Goal: Task Accomplishment & Management: Manage account settings

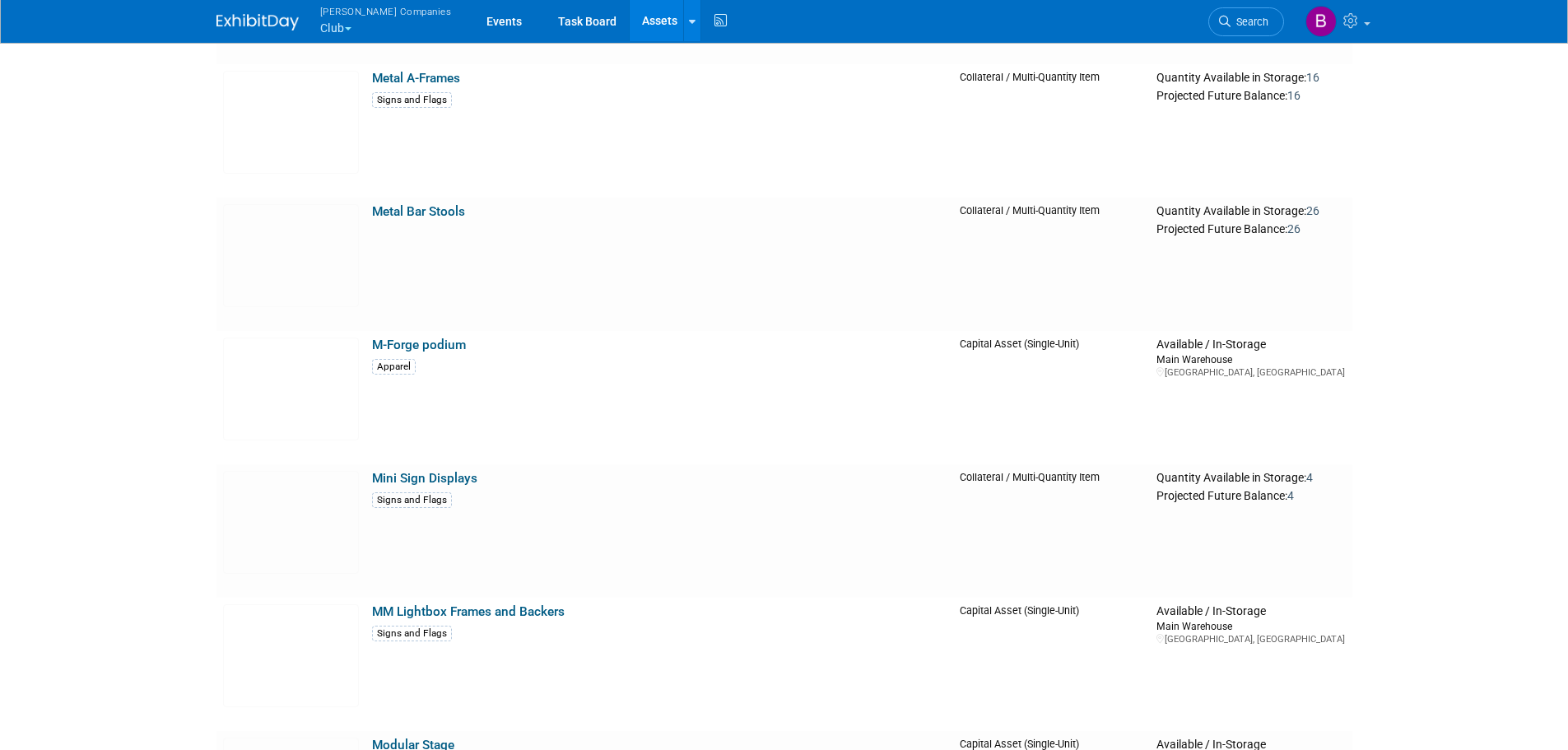
scroll to position [10149, 0]
click at [293, 247] on img at bounding box center [291, 254] width 136 height 103
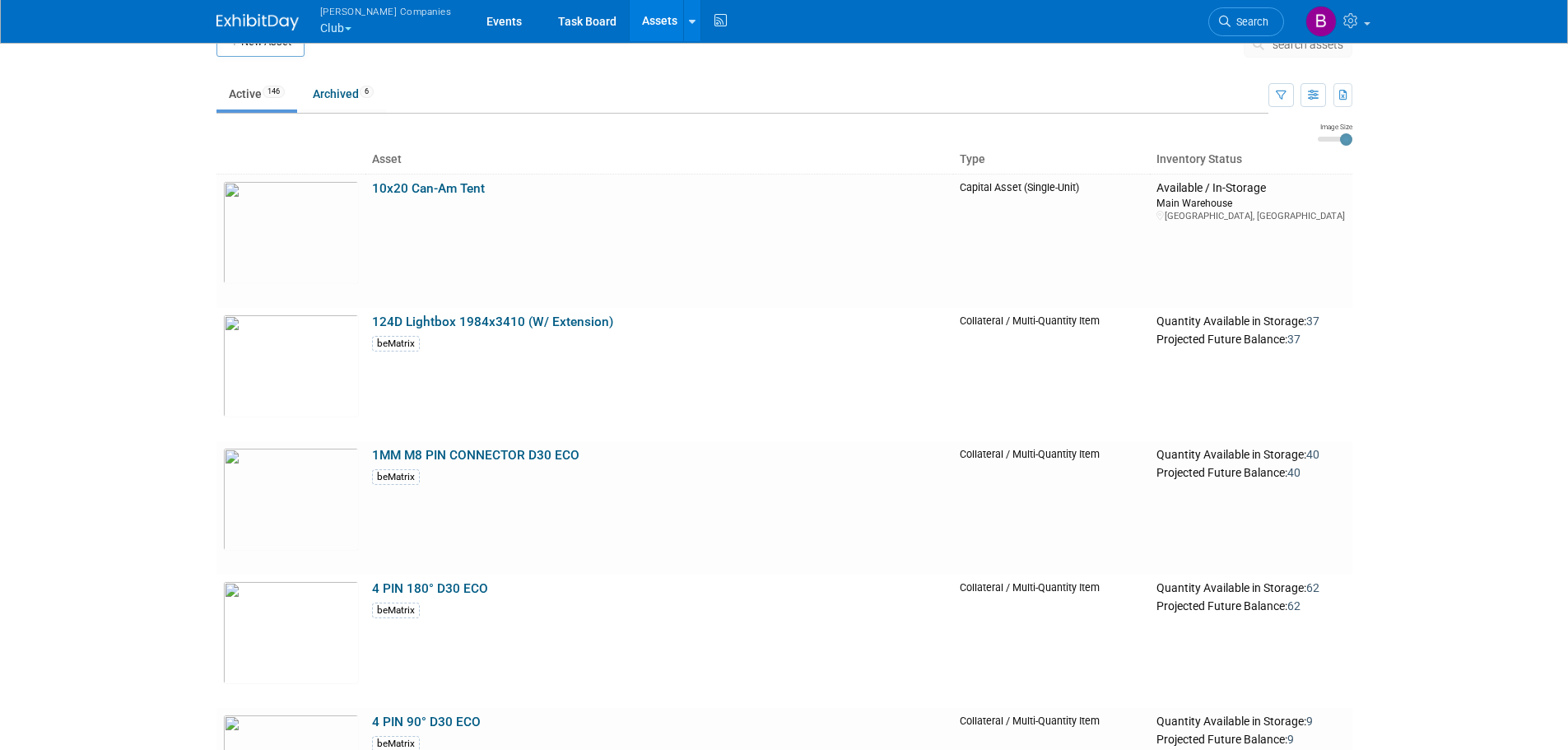
scroll to position [0, 0]
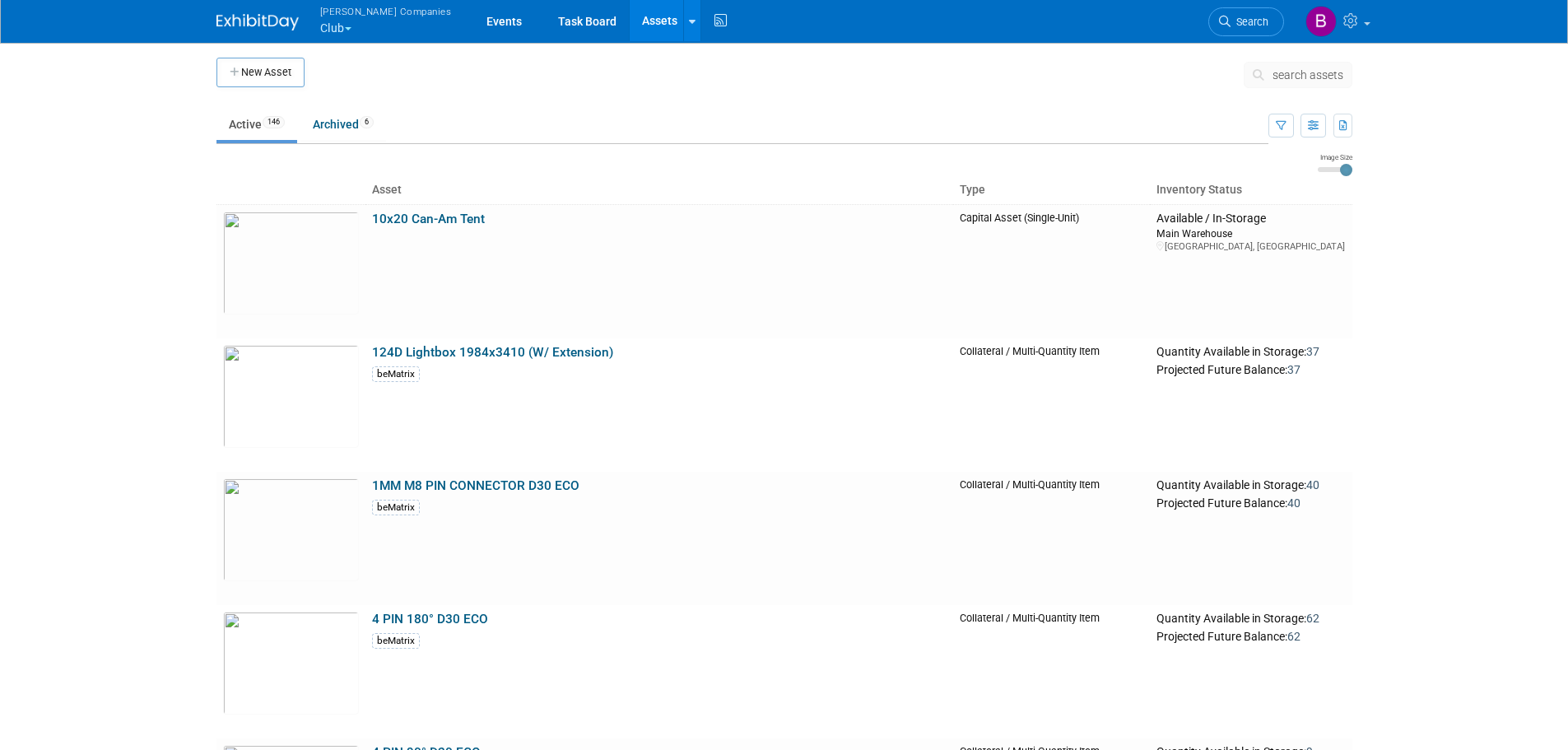
click at [350, 25] on button "Warnert Companies Club" at bounding box center [396, 21] width 154 height 43
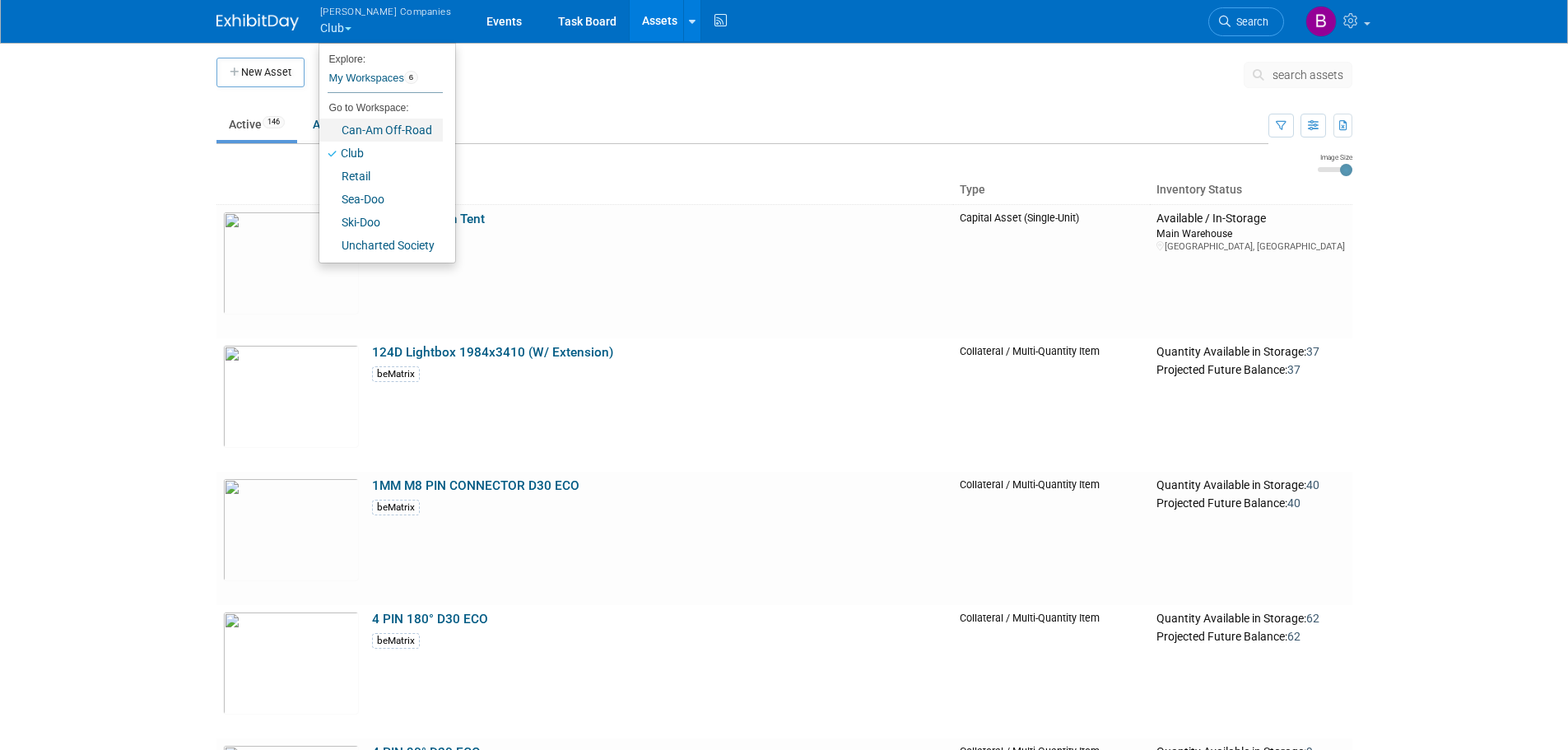
click at [355, 133] on link "Can-Am Off-Road" at bounding box center [381, 130] width 123 height 23
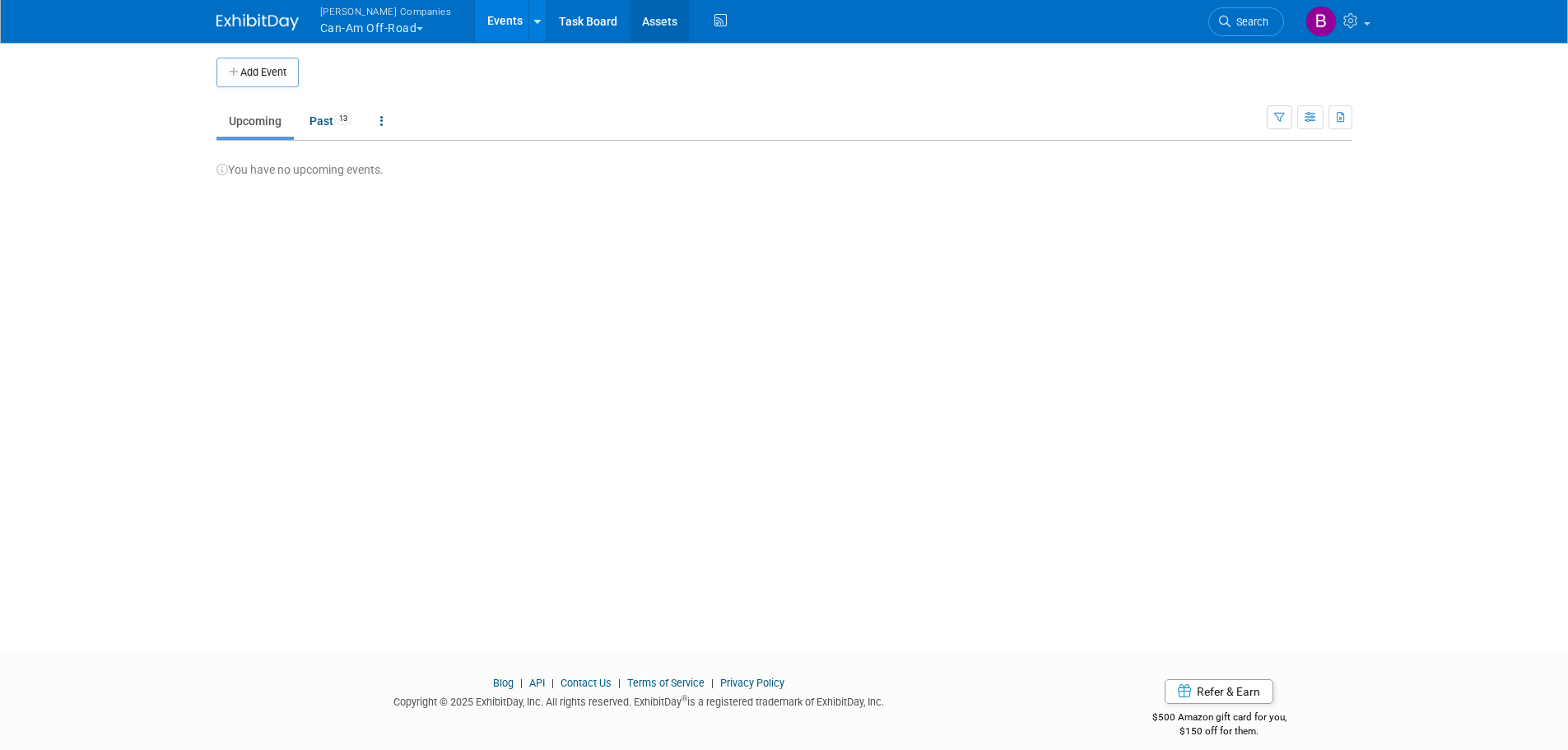
click at [630, 40] on link "Assets" at bounding box center [660, 20] width 60 height 41
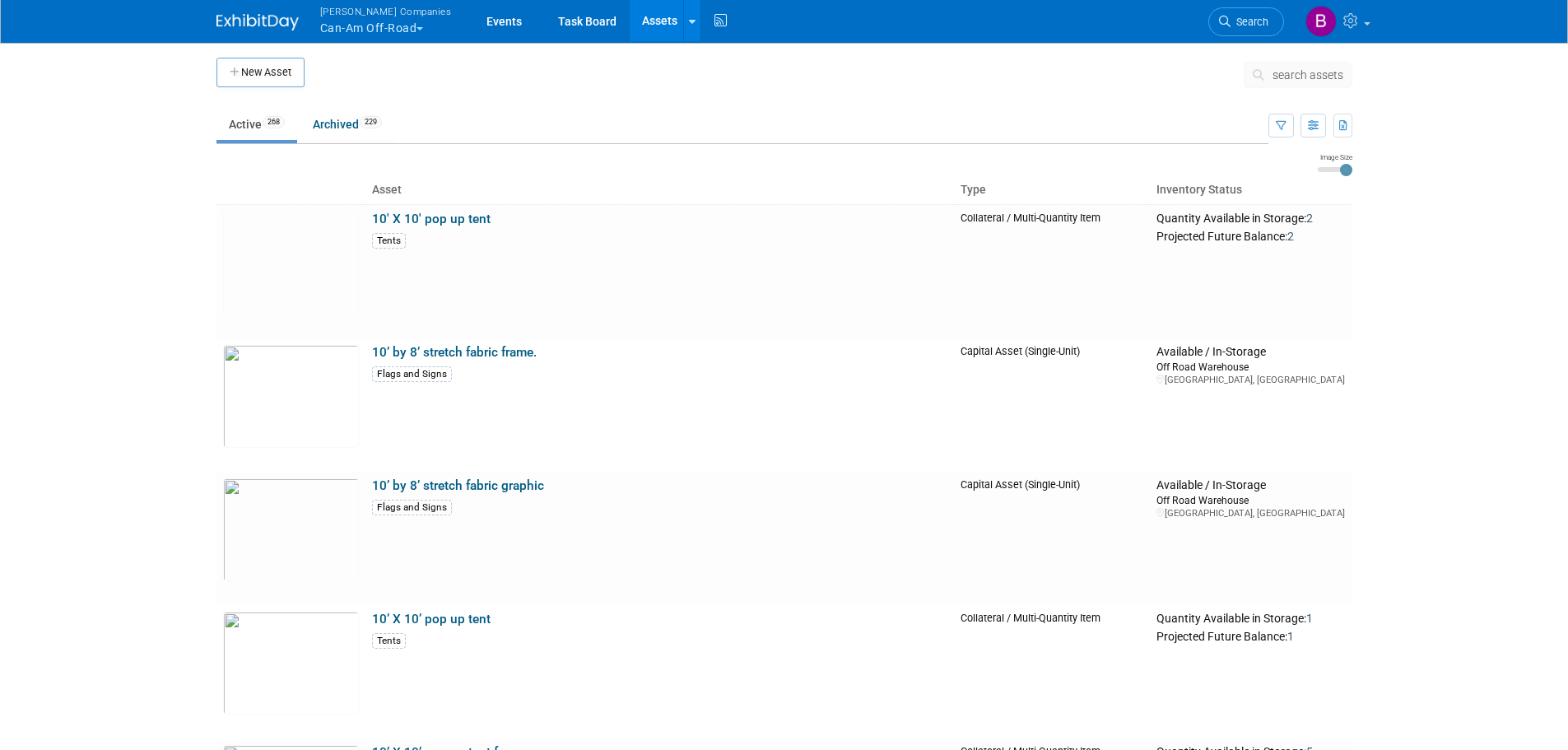
click at [1266, 76] on icon at bounding box center [1261, 75] width 18 height 11
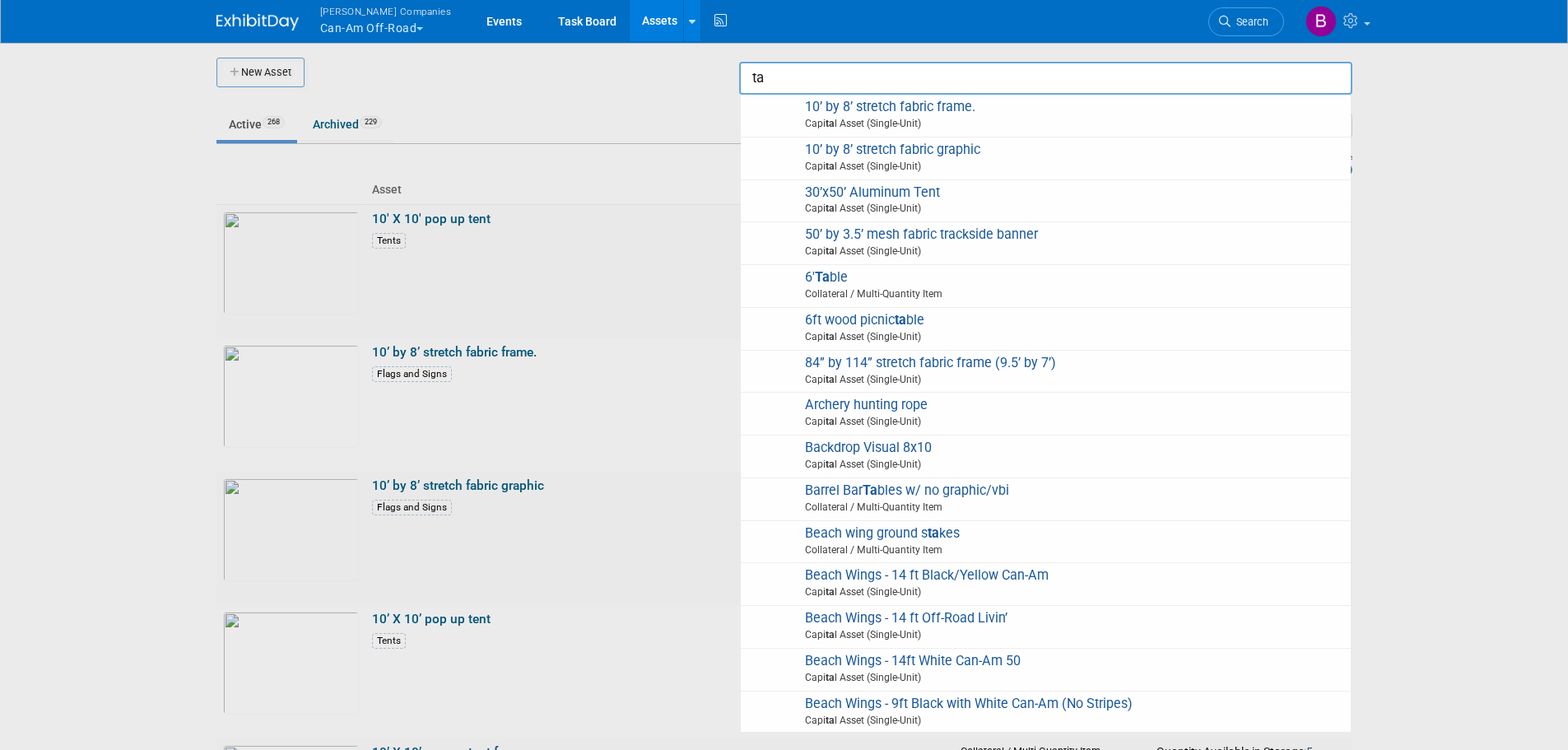
type input "t"
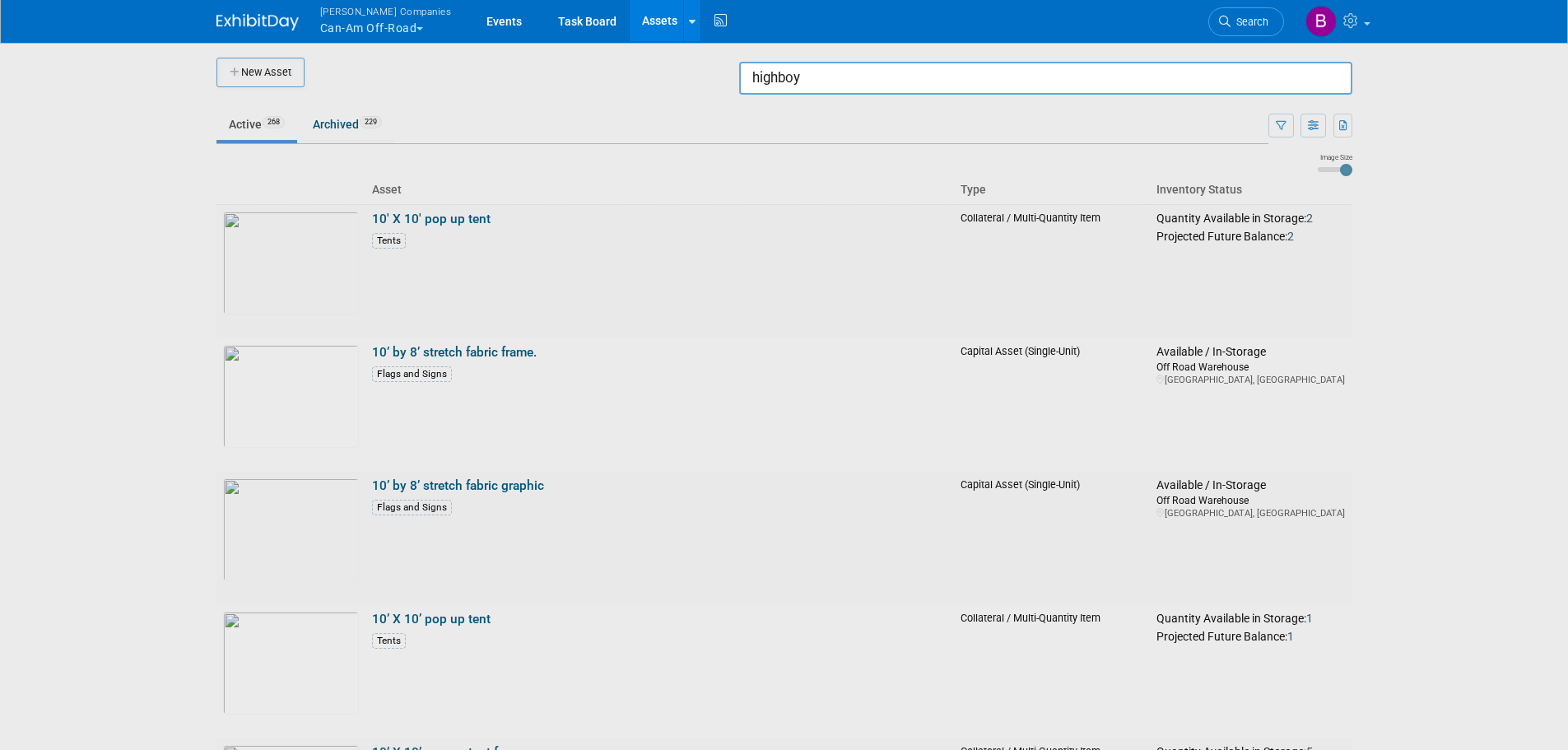
click at [1056, 73] on input "highboy" at bounding box center [1046, 79] width 613 height 33
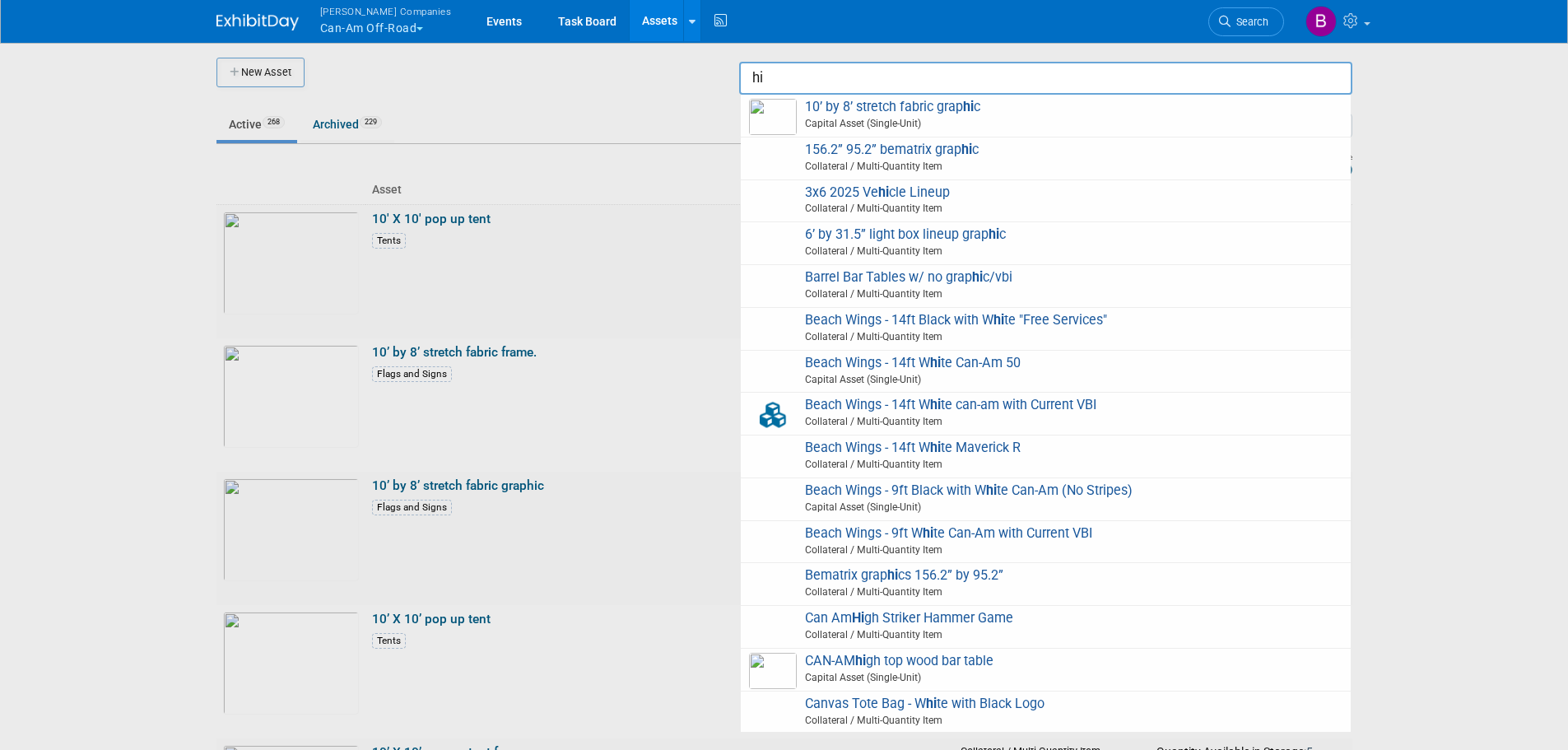
type input "h"
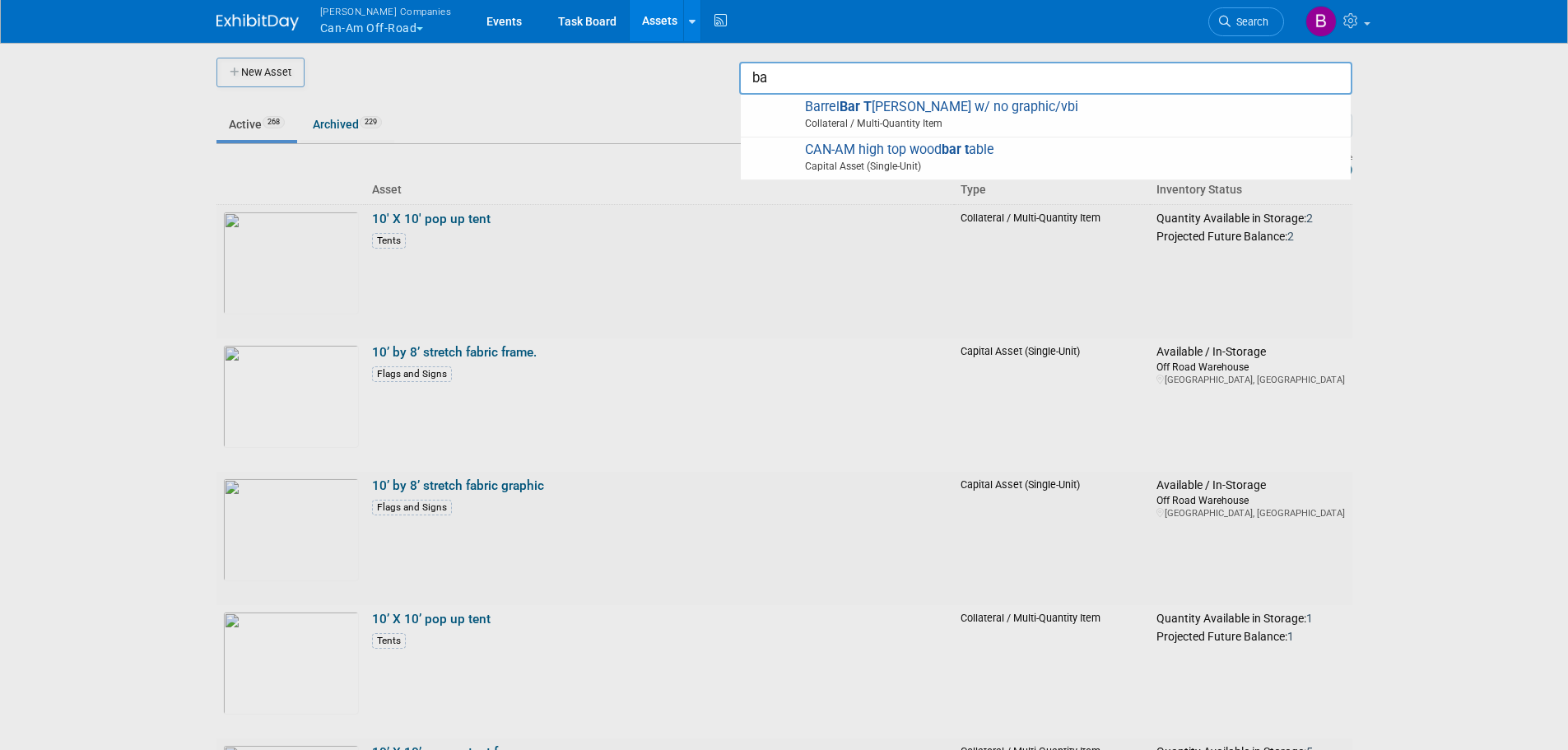
type input "b"
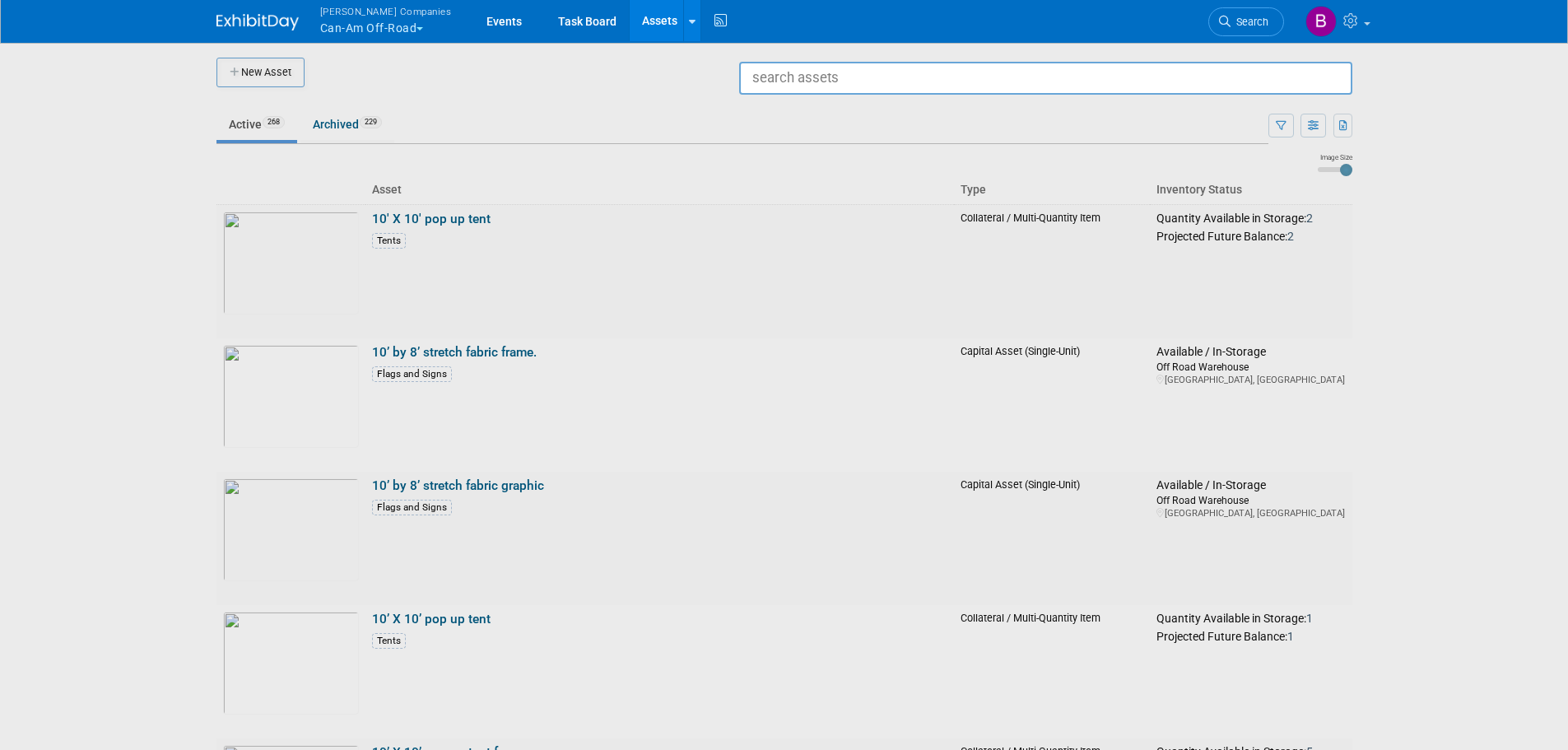
click at [417, 34] on button "Warnert Companies Can-Am Off-Road" at bounding box center [396, 21] width 154 height 43
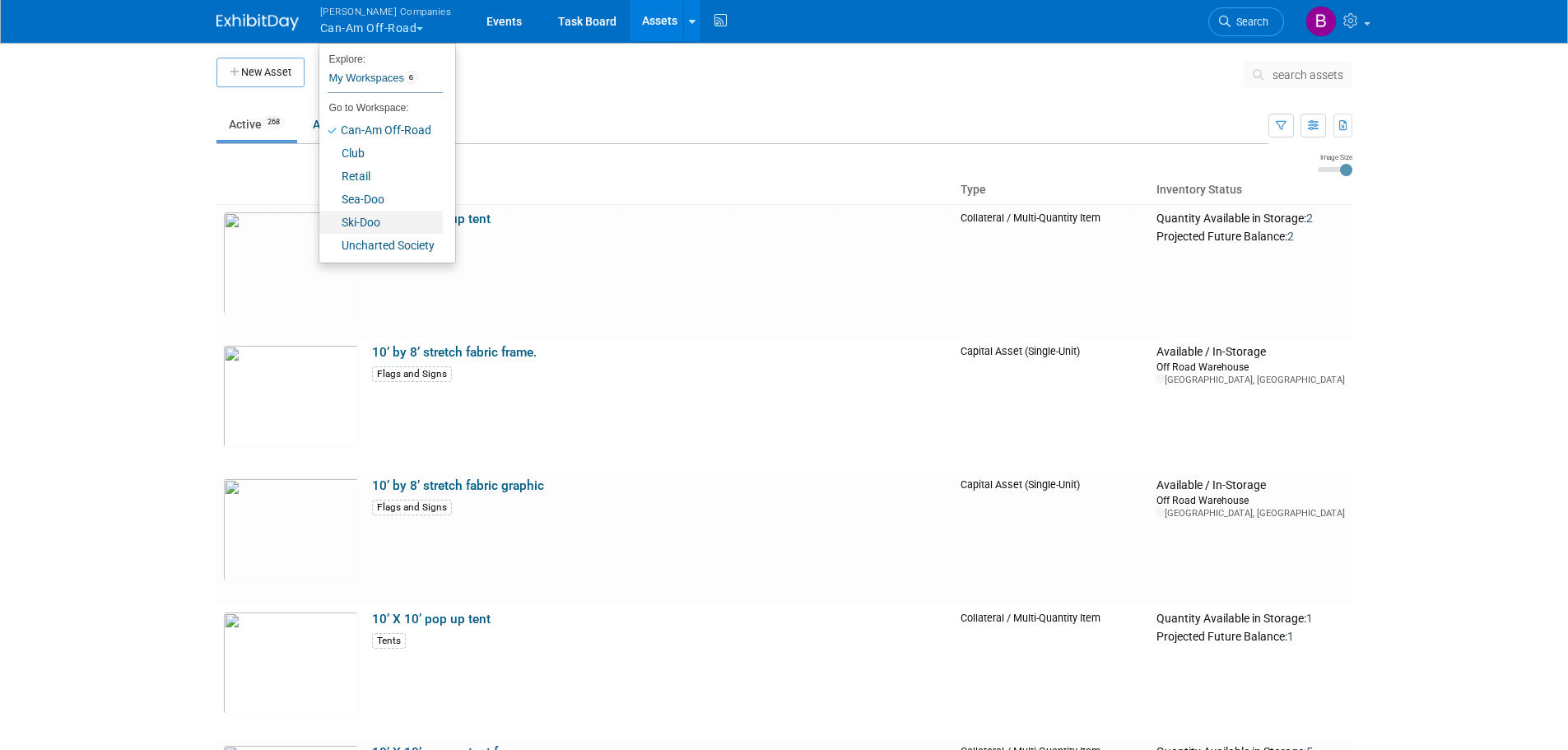
click at [370, 226] on link "Ski-Doo" at bounding box center [381, 222] width 123 height 23
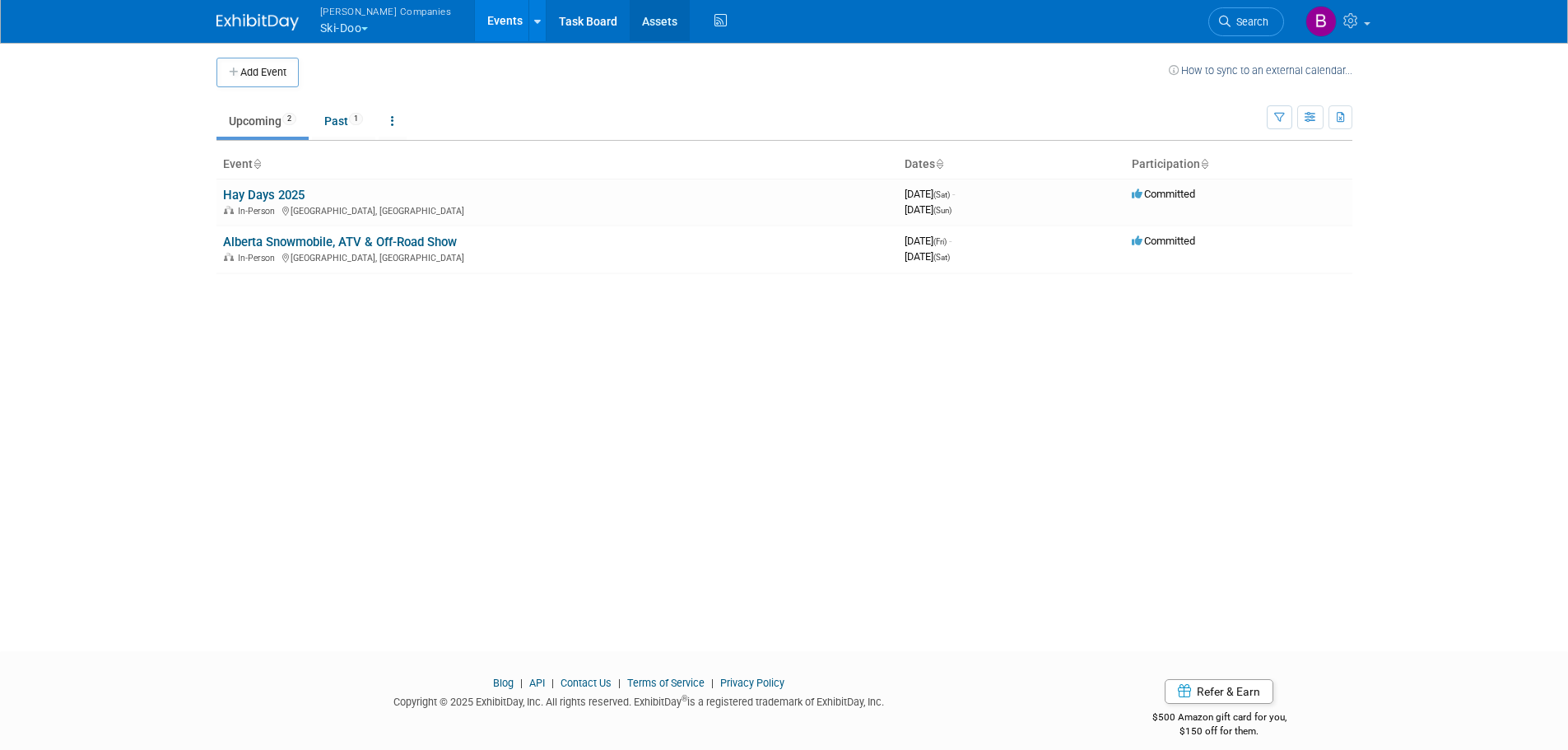
click at [630, 20] on link "Assets" at bounding box center [660, 20] width 60 height 41
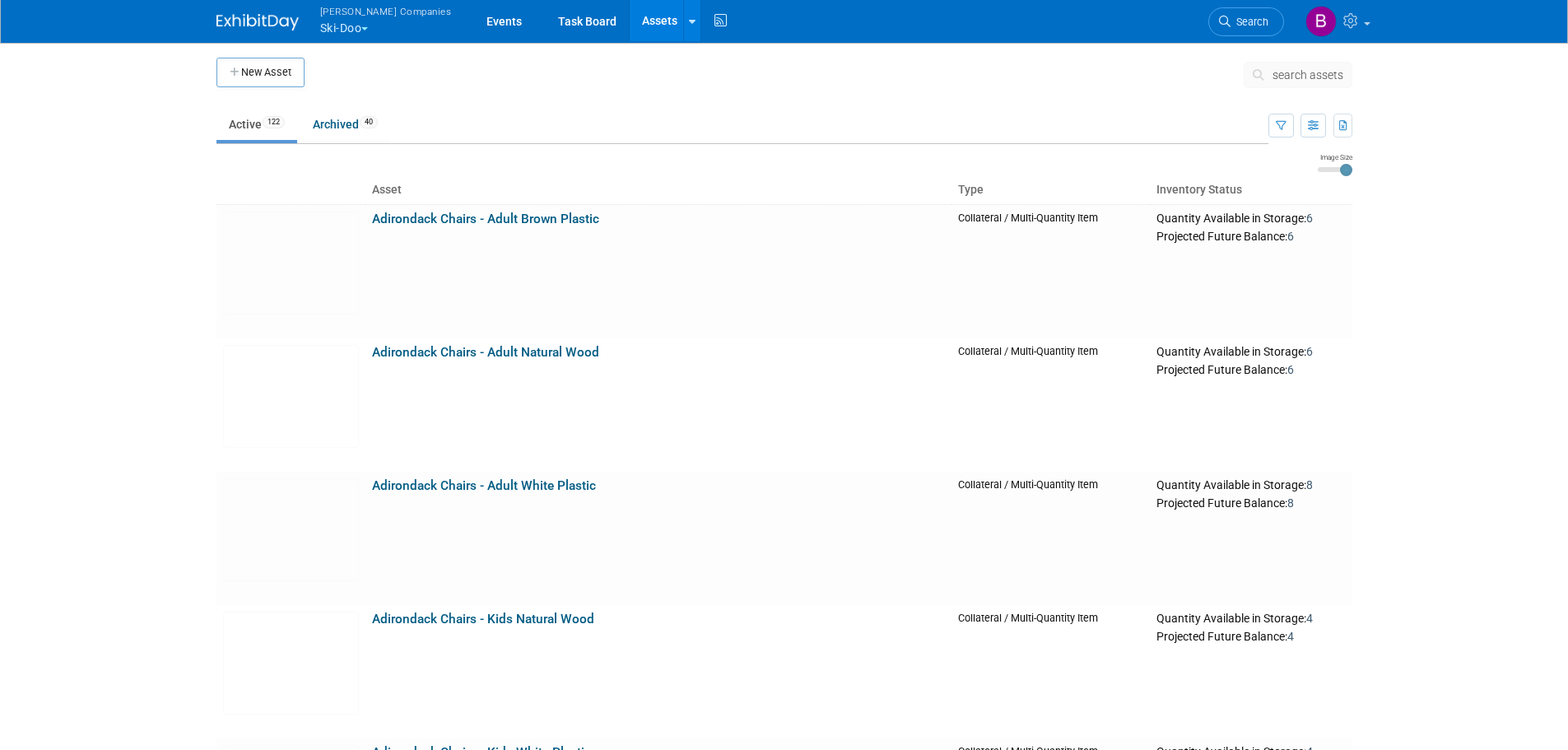
click at [1289, 74] on span "search assets" at bounding box center [1308, 75] width 70 height 13
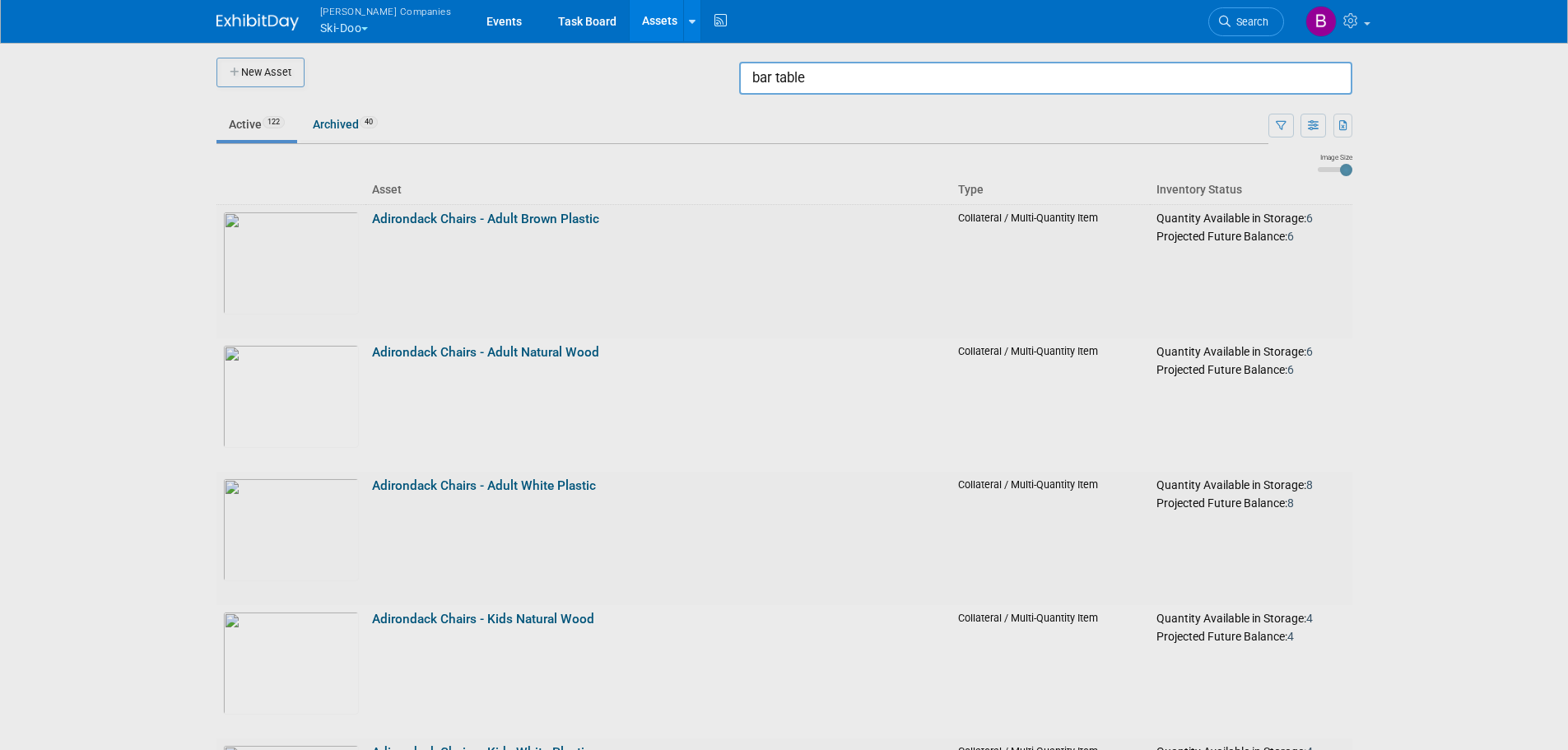
click at [1010, 82] on input "bar table" at bounding box center [1046, 79] width 613 height 33
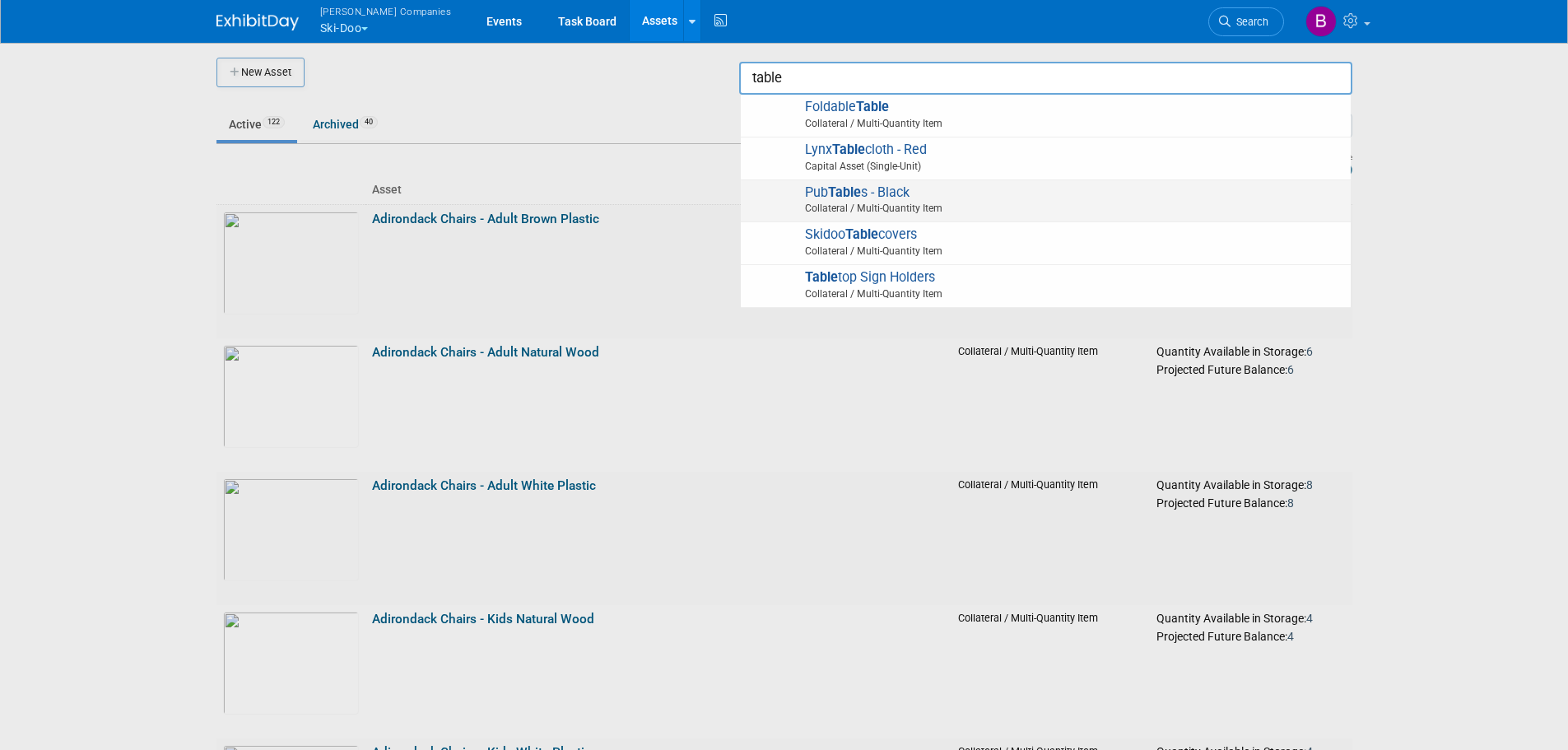
click at [898, 196] on span "Pub Table s - Black Collateral / Multi-Quantity Item" at bounding box center [1045, 201] width 594 height 33
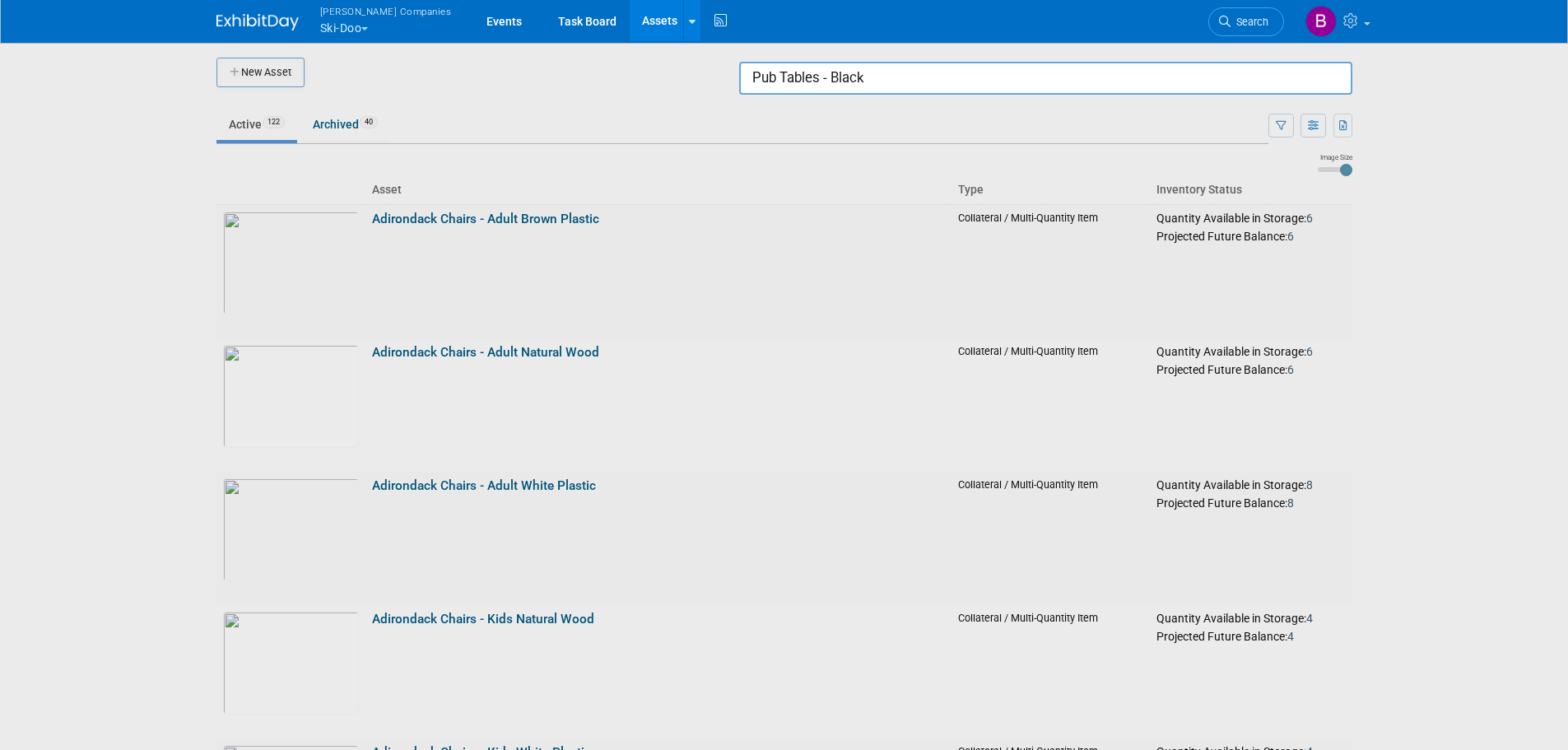
click at [785, 98] on div at bounding box center [785, 375] width 0 height 750
click at [858, 85] on input "Pub Tables - Black" at bounding box center [1046, 79] width 613 height 33
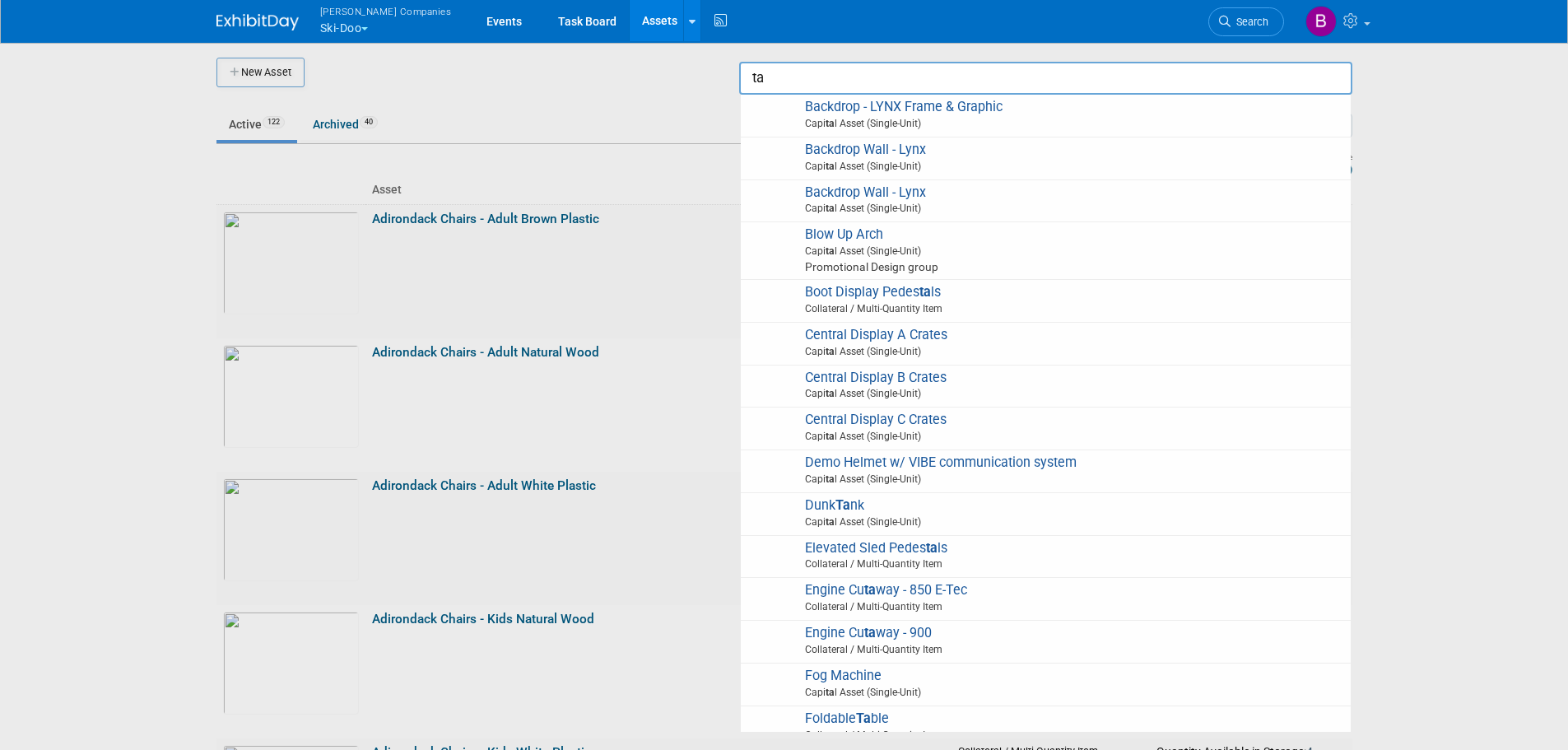
type input "t"
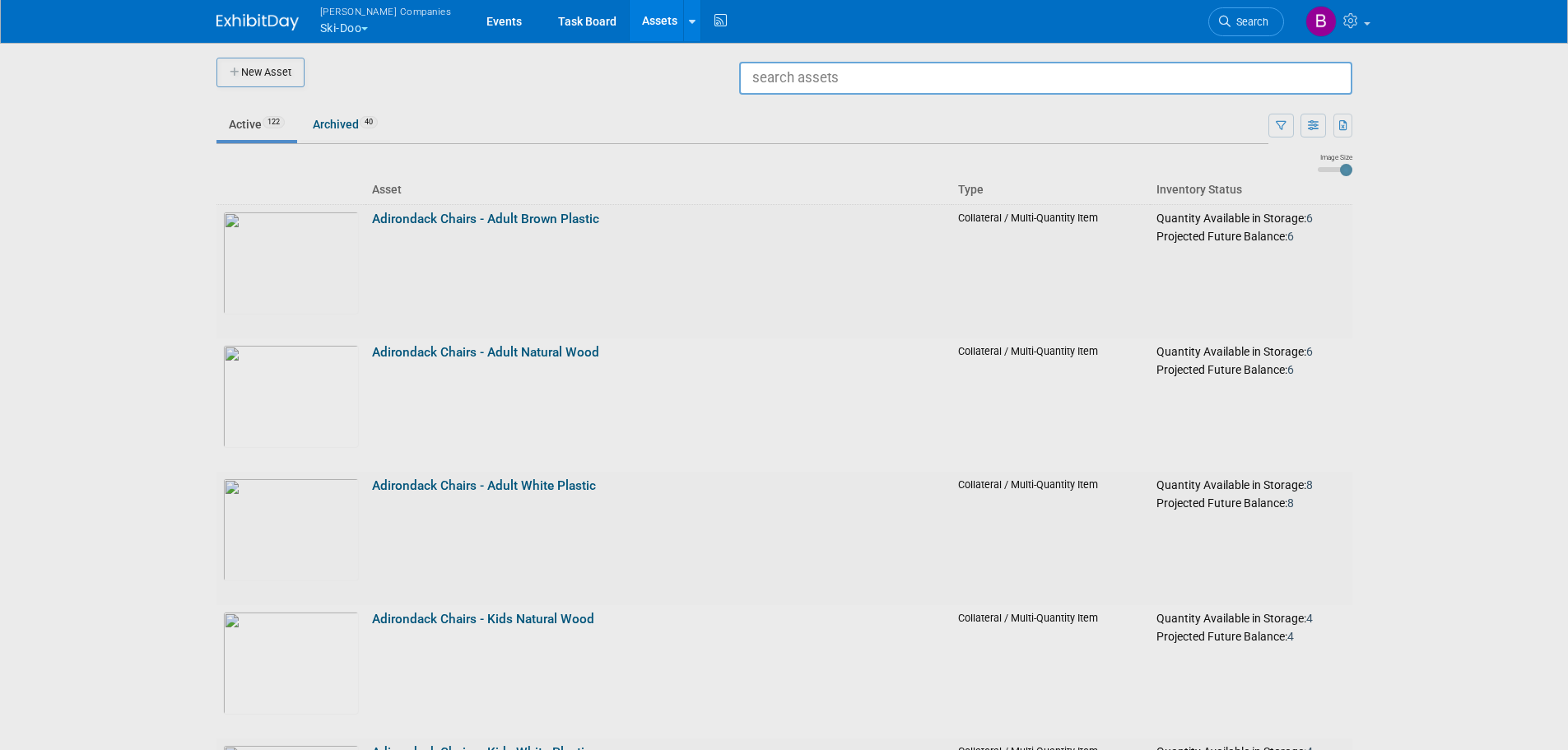
click at [335, 15] on span "[PERSON_NAME] Companies" at bounding box center [386, 11] width 132 height 18
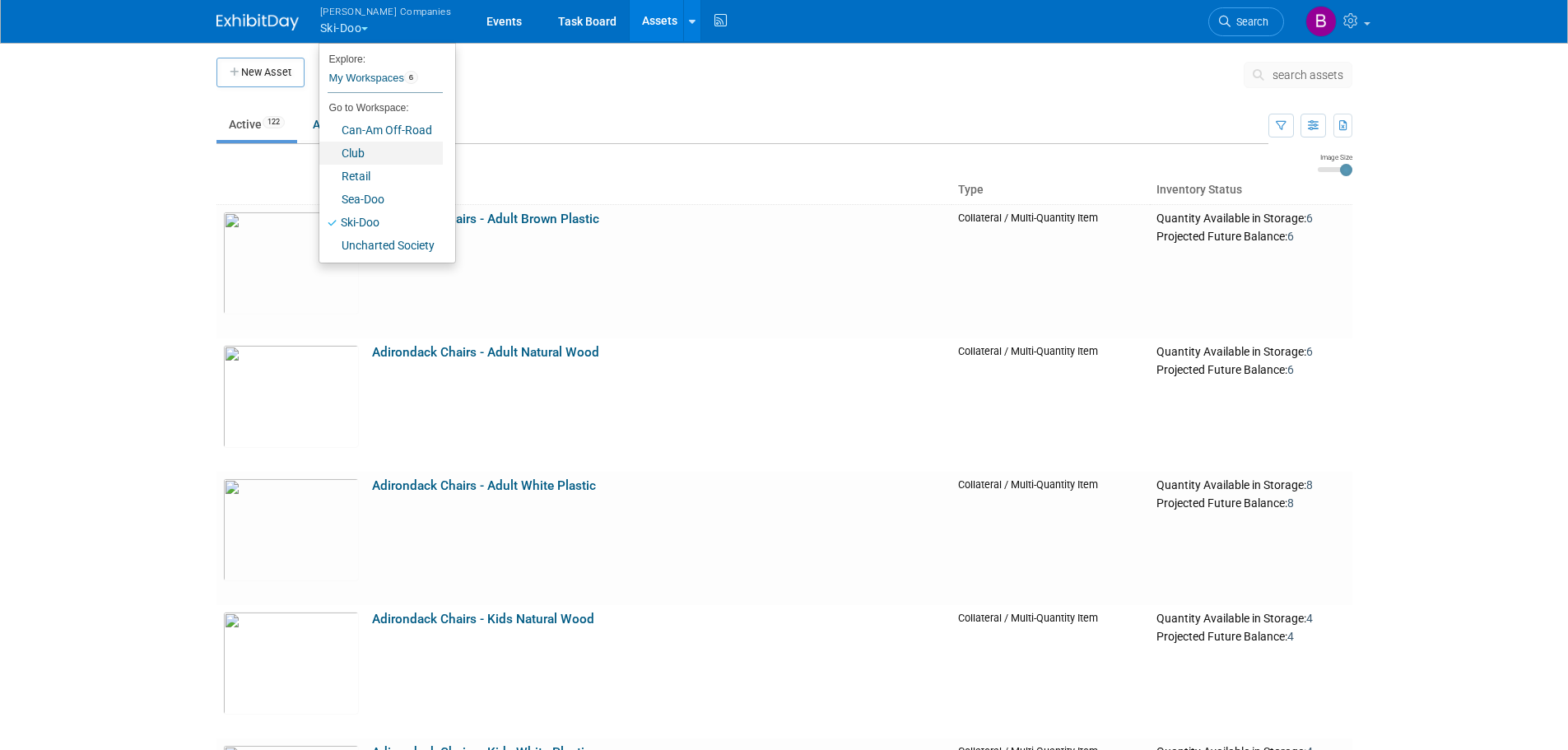
click at [358, 147] on link "Club" at bounding box center [381, 153] width 123 height 23
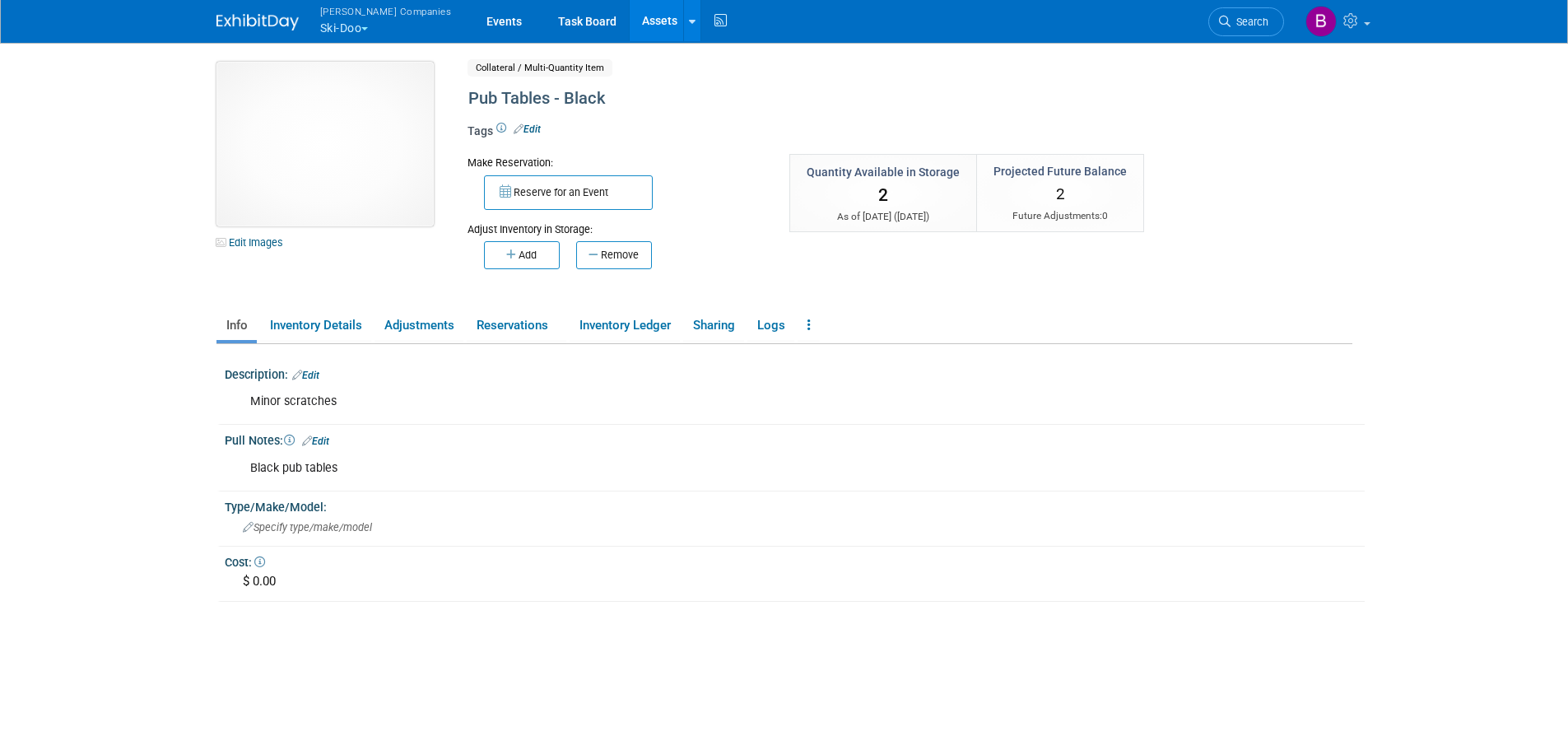
click at [319, 110] on img at bounding box center [325, 145] width 218 height 165
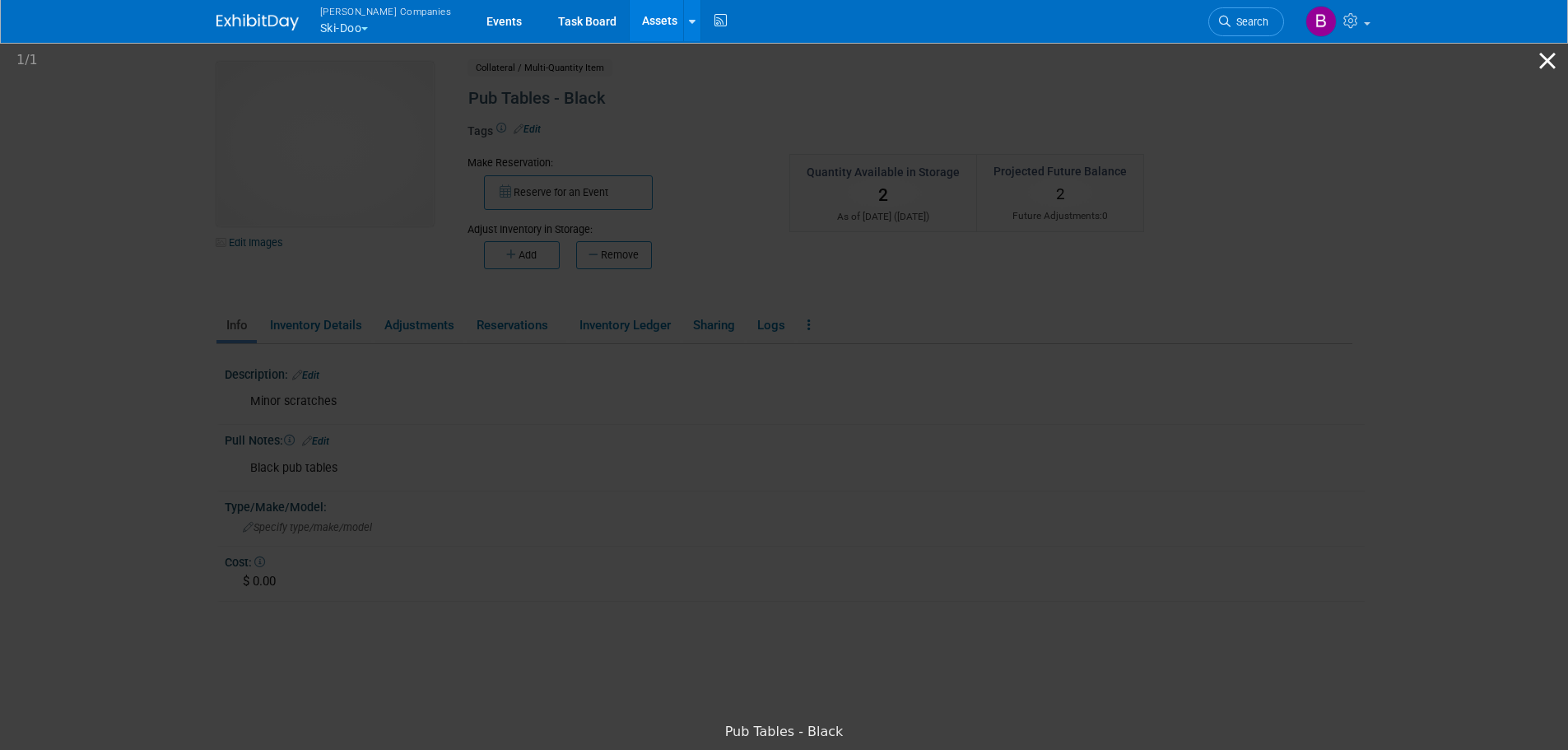
click at [1544, 63] on button "Close gallery" at bounding box center [1548, 60] width 41 height 39
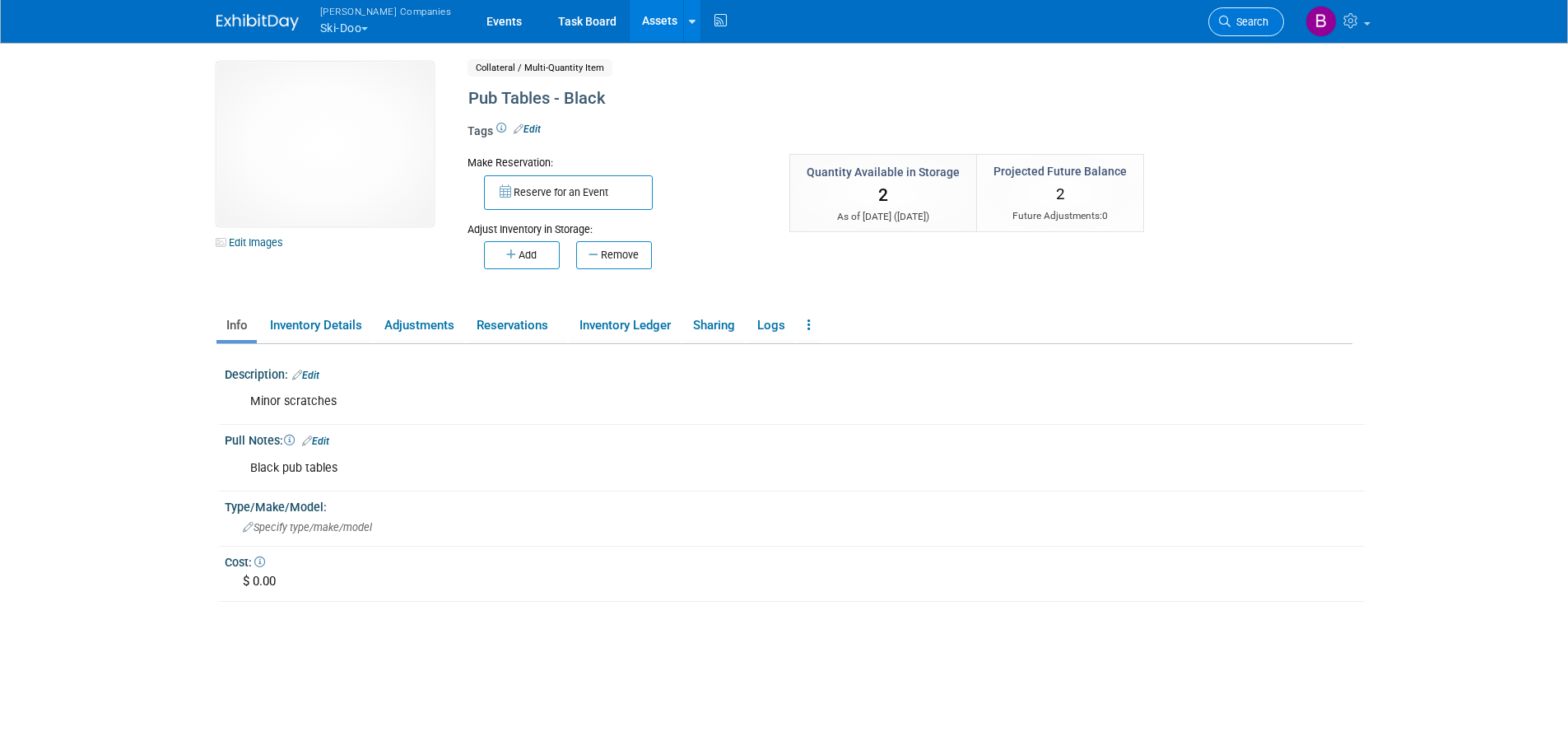
click at [1221, 19] on icon at bounding box center [1225, 21] width 11 height 11
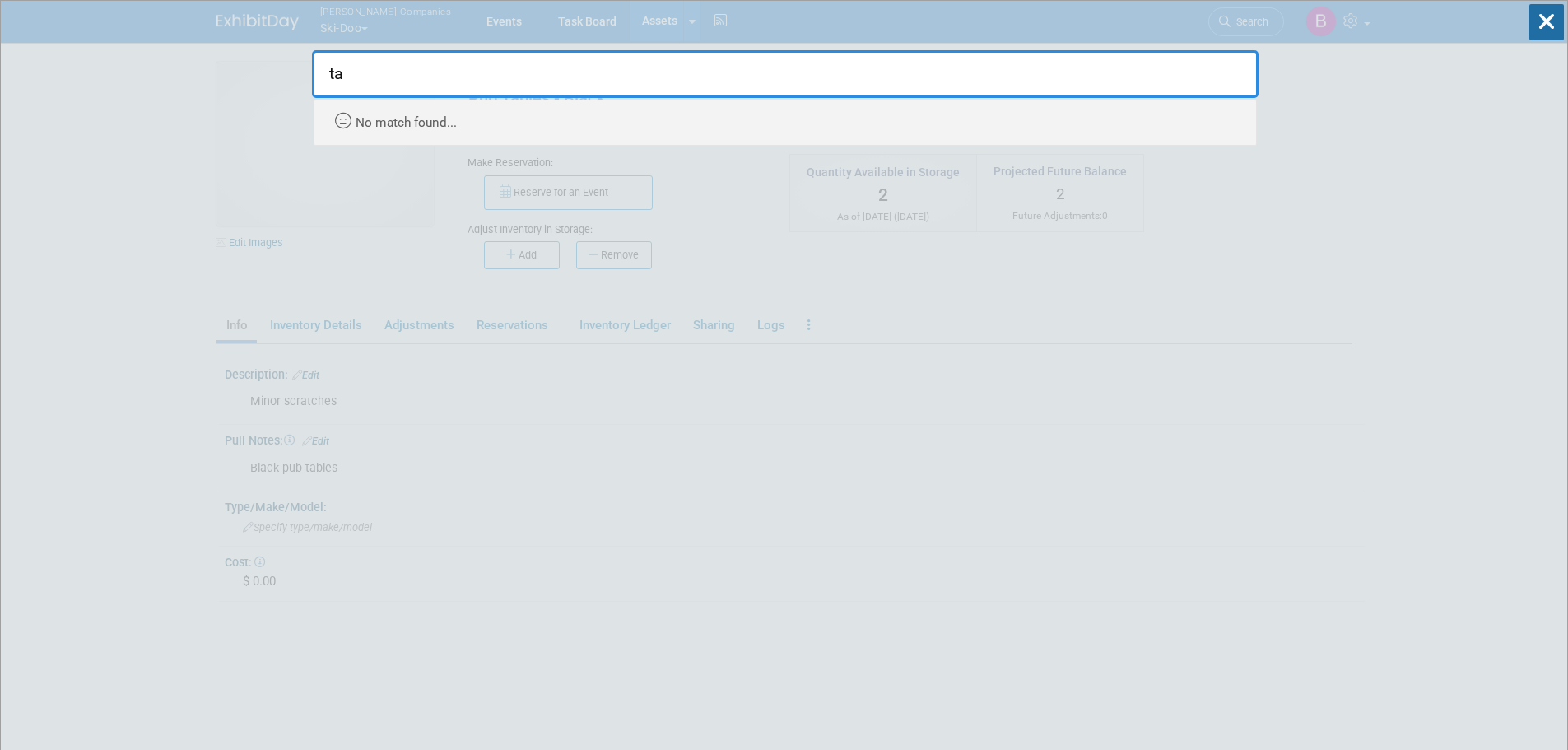
type input "t"
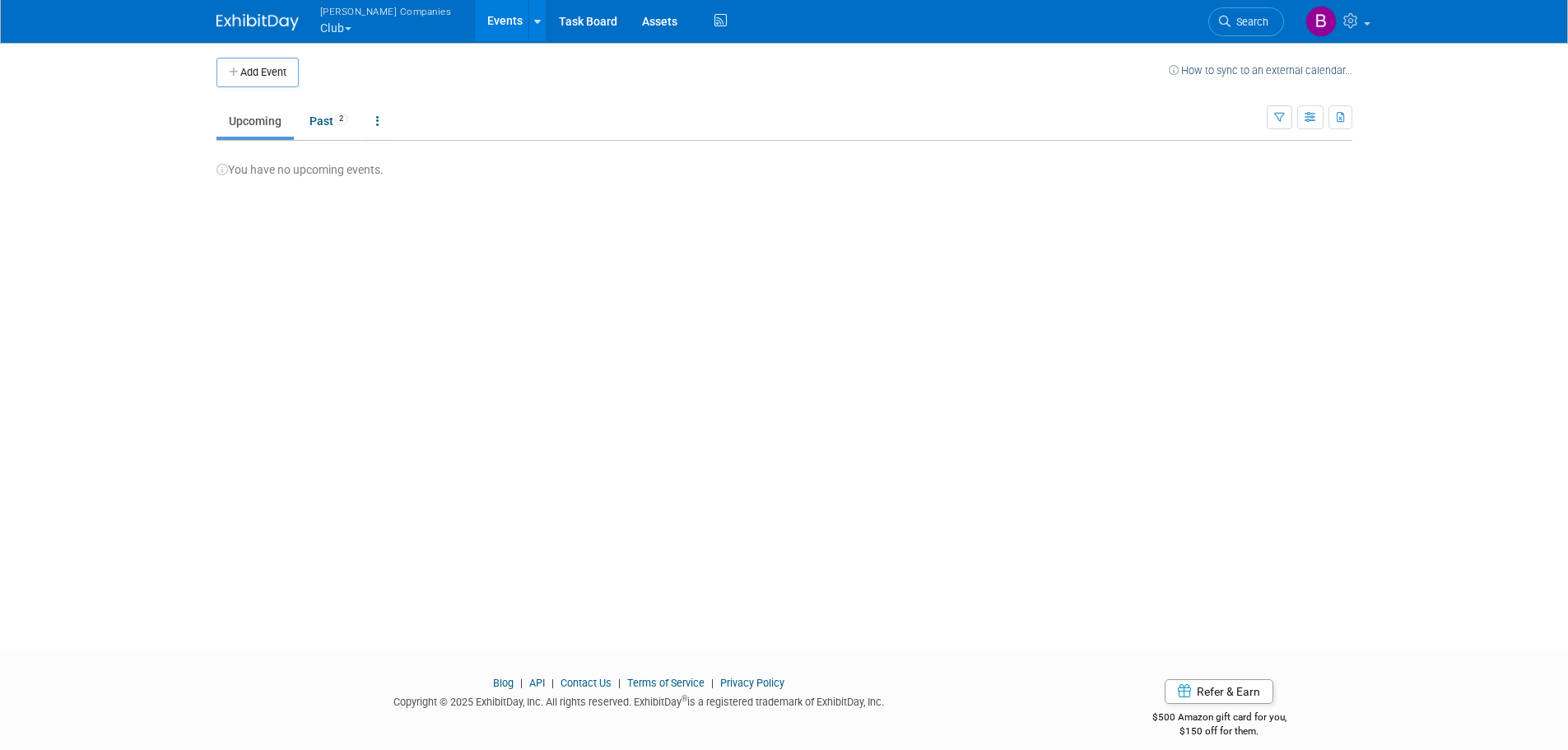
click at [351, 27] on span "button" at bounding box center [348, 29] width 6 height 4
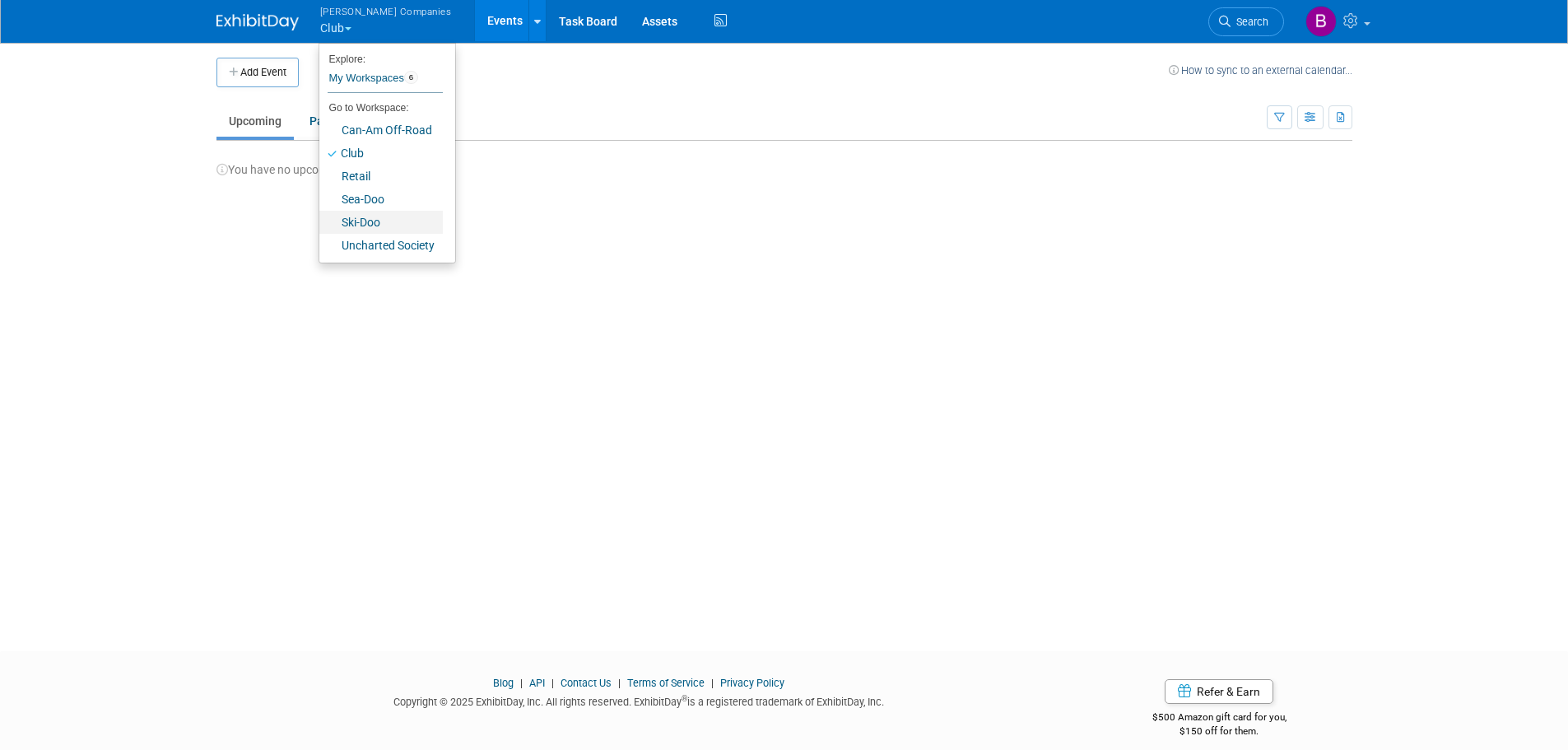
click at [373, 219] on link "Ski-Doo" at bounding box center [381, 222] width 123 height 23
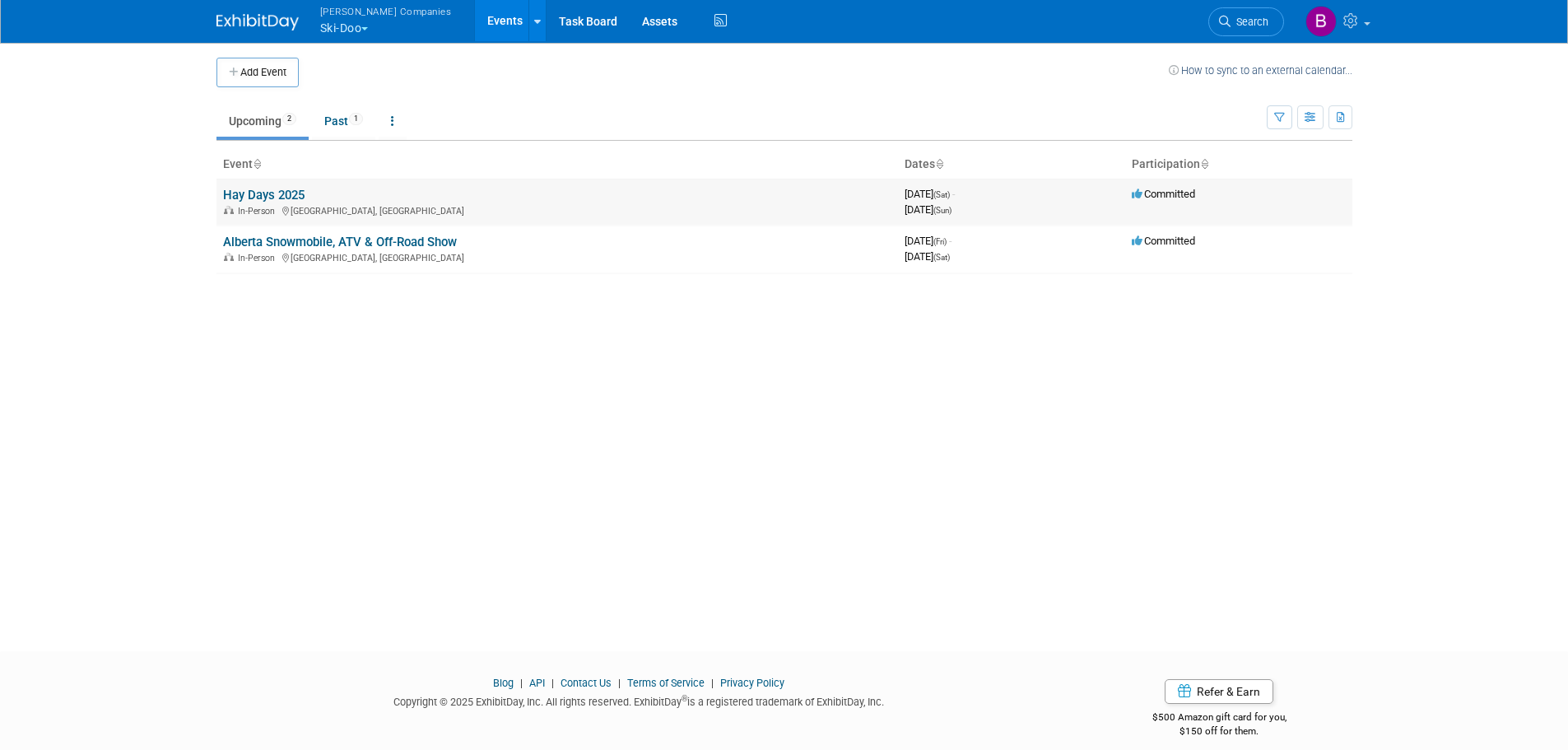
click at [417, 196] on td "Hay Days 2025 In-Person North Branch, [GEOGRAPHIC_DATA]" at bounding box center [558, 202] width 682 height 47
click at [288, 193] on link "Hay Days 2025" at bounding box center [264, 196] width 82 height 15
click at [521, 257] on div "In-Person Edmonton, Canada" at bounding box center [557, 257] width 668 height 13
click at [412, 245] on link "Alberta Snowmobile, ATV & Off-Road Show" at bounding box center [340, 242] width 234 height 15
click at [289, 196] on link "Hay Days 2025" at bounding box center [264, 196] width 82 height 15
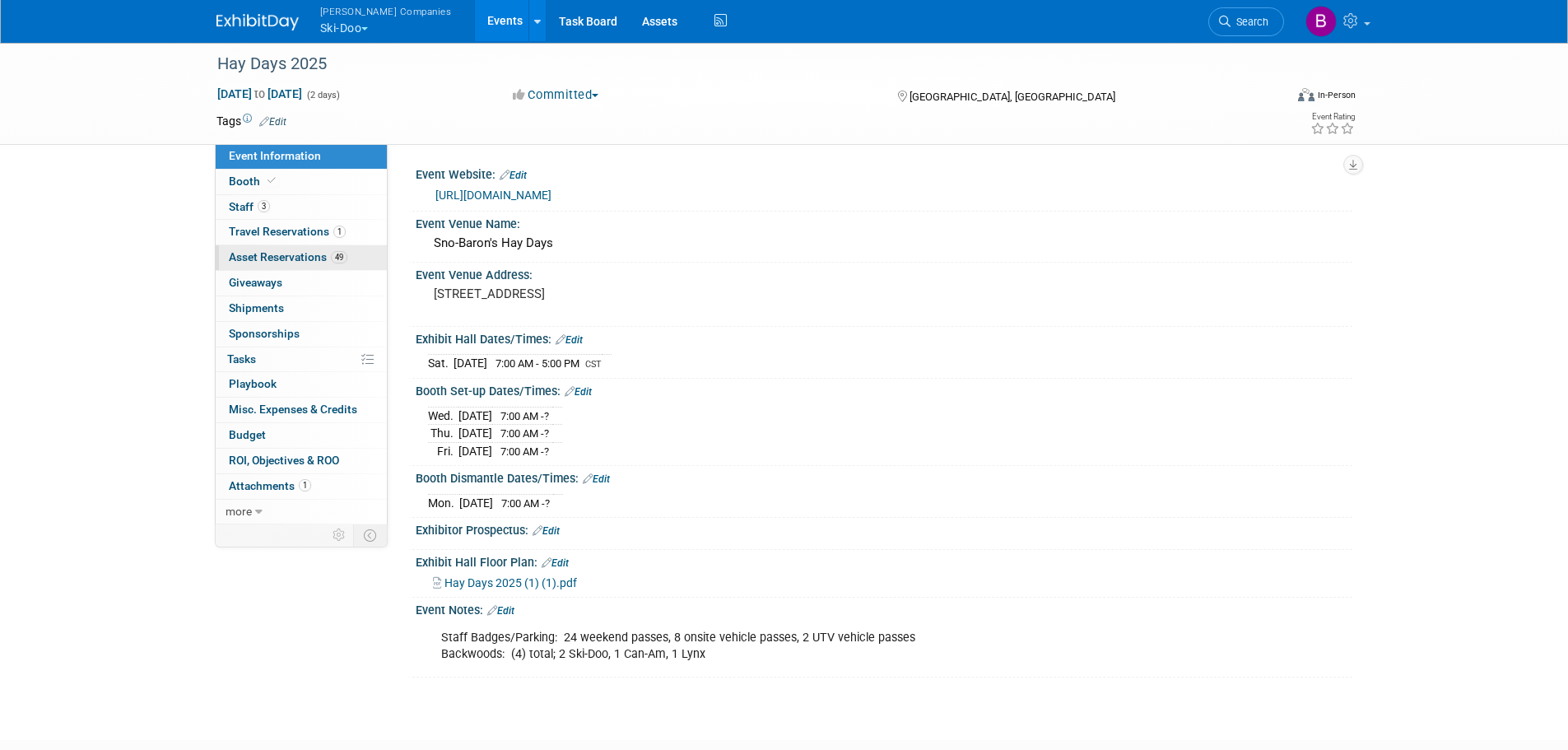
click at [294, 256] on span "Asset Reservations 49" at bounding box center [288, 257] width 119 height 13
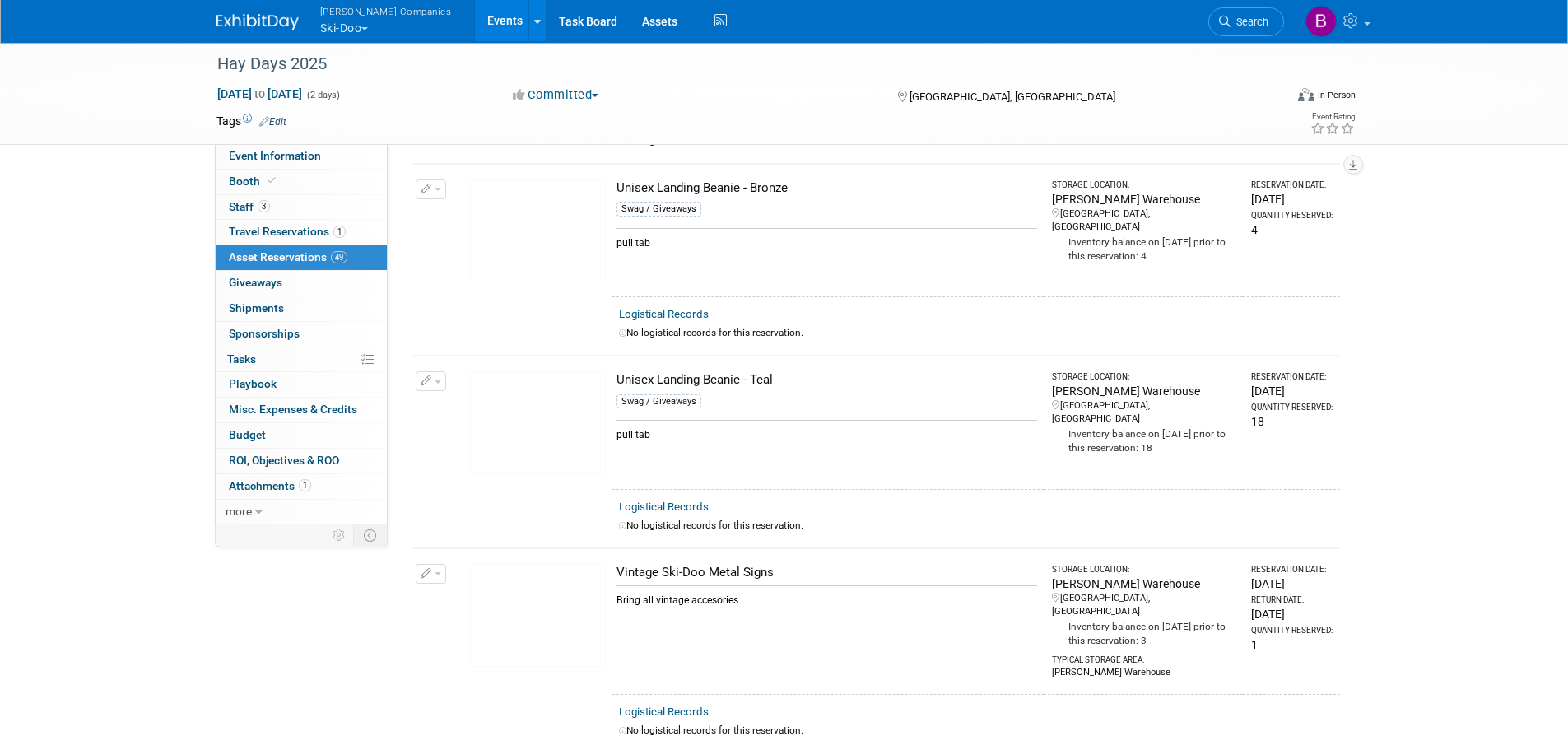
scroll to position [8772, 0]
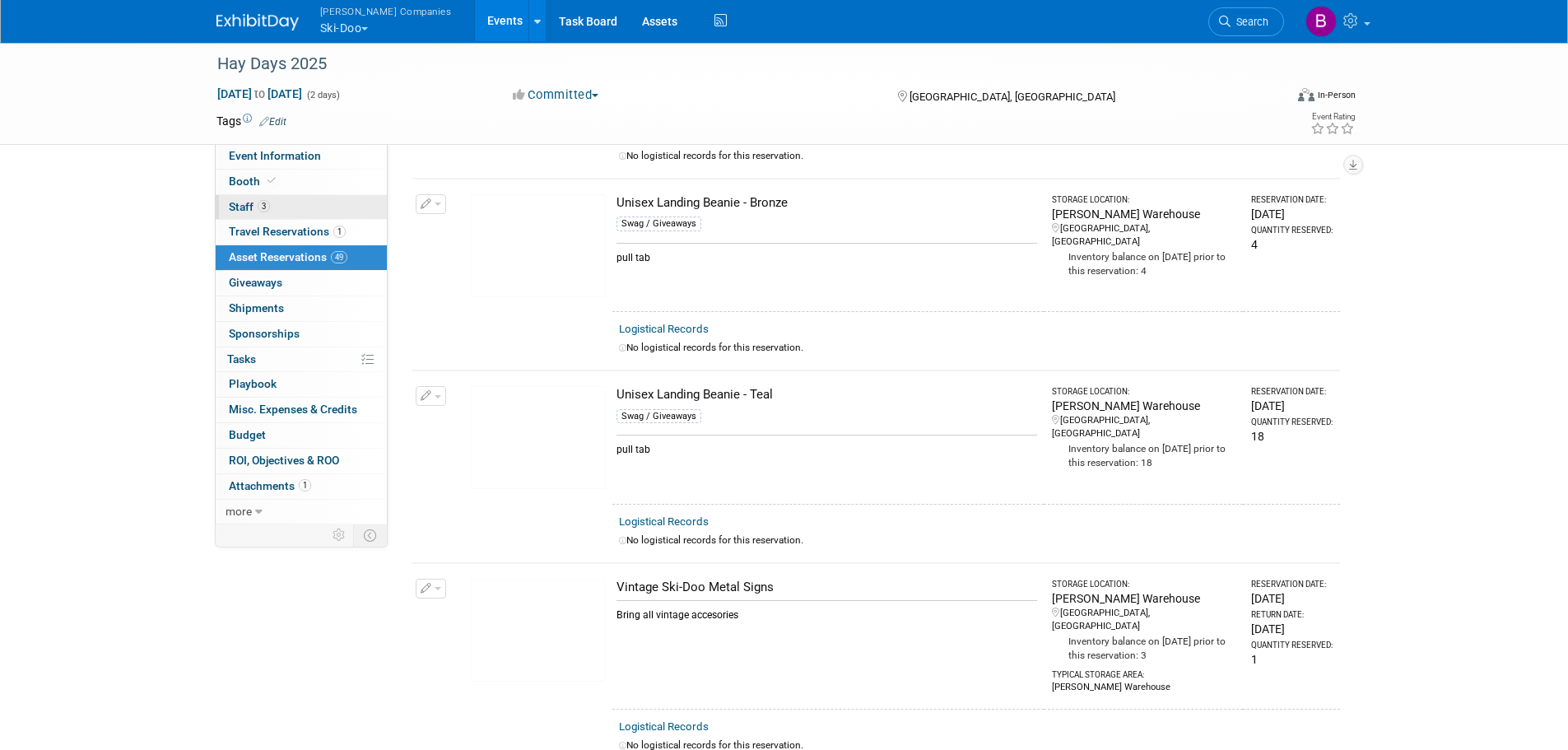
click at [274, 206] on link "3 Staff 3" at bounding box center [301, 208] width 171 height 25
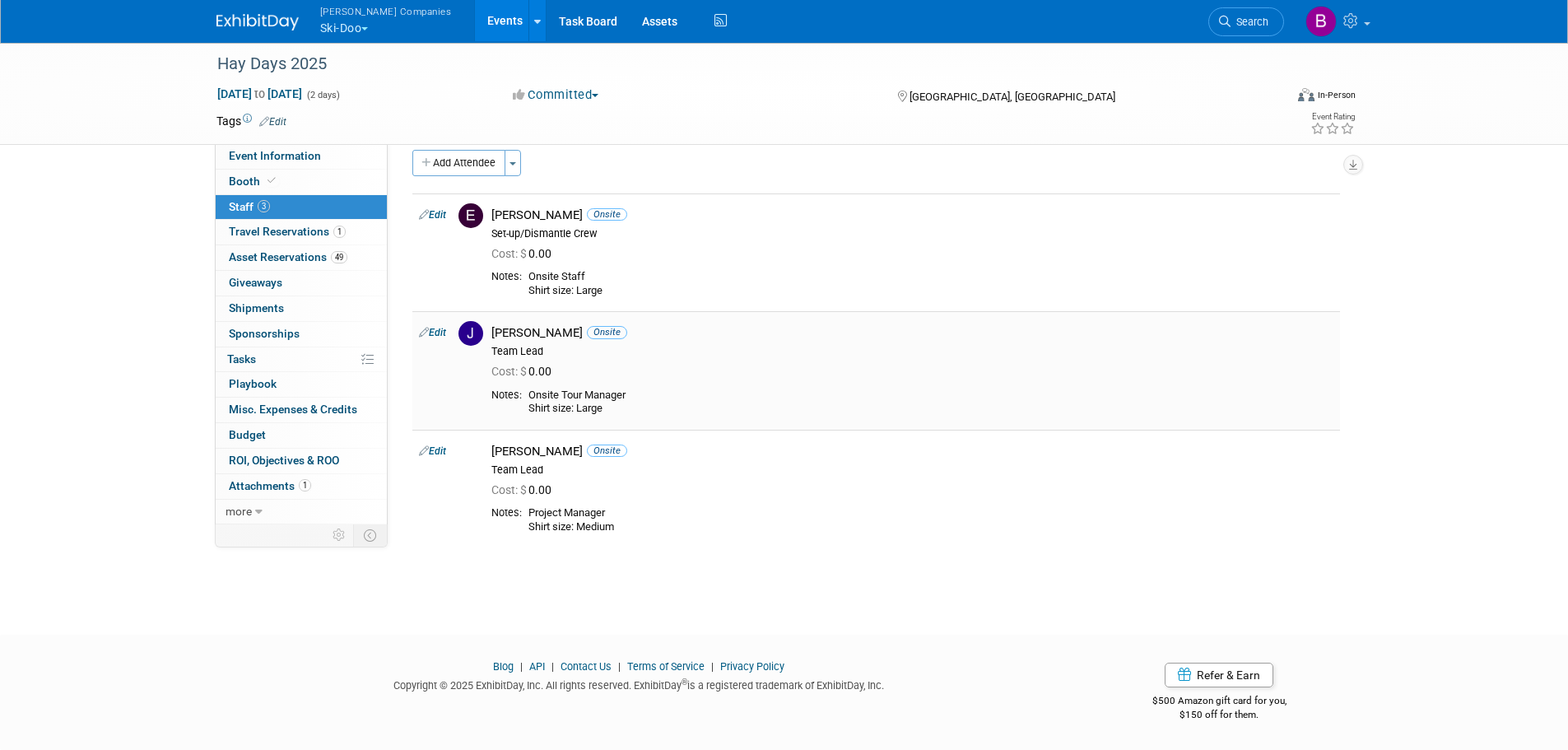
scroll to position [0, 0]
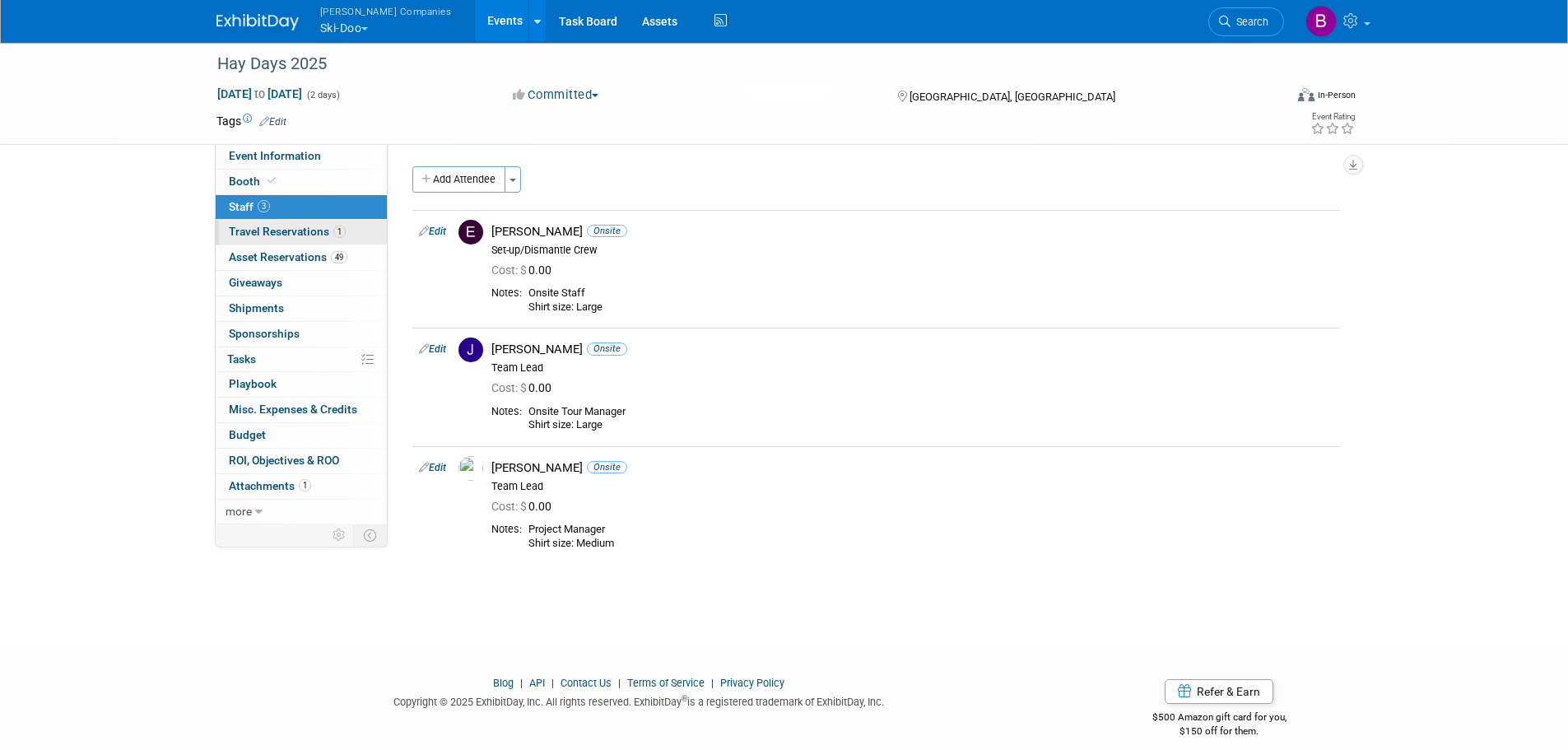
click at [245, 230] on span "Travel Reservations 1" at bounding box center [287, 232] width 117 height 13
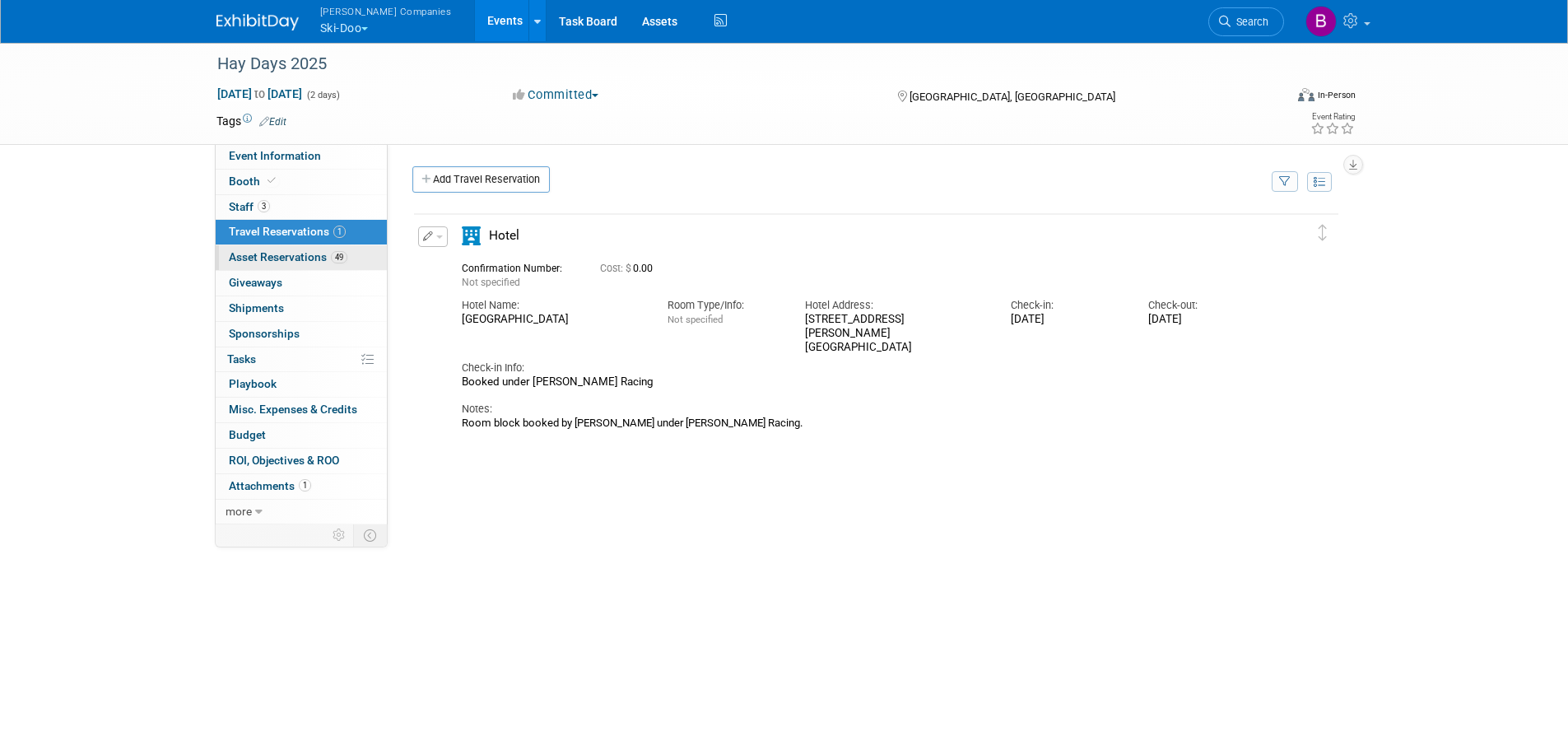
click at [249, 257] on span "Asset Reservations 49" at bounding box center [288, 257] width 119 height 13
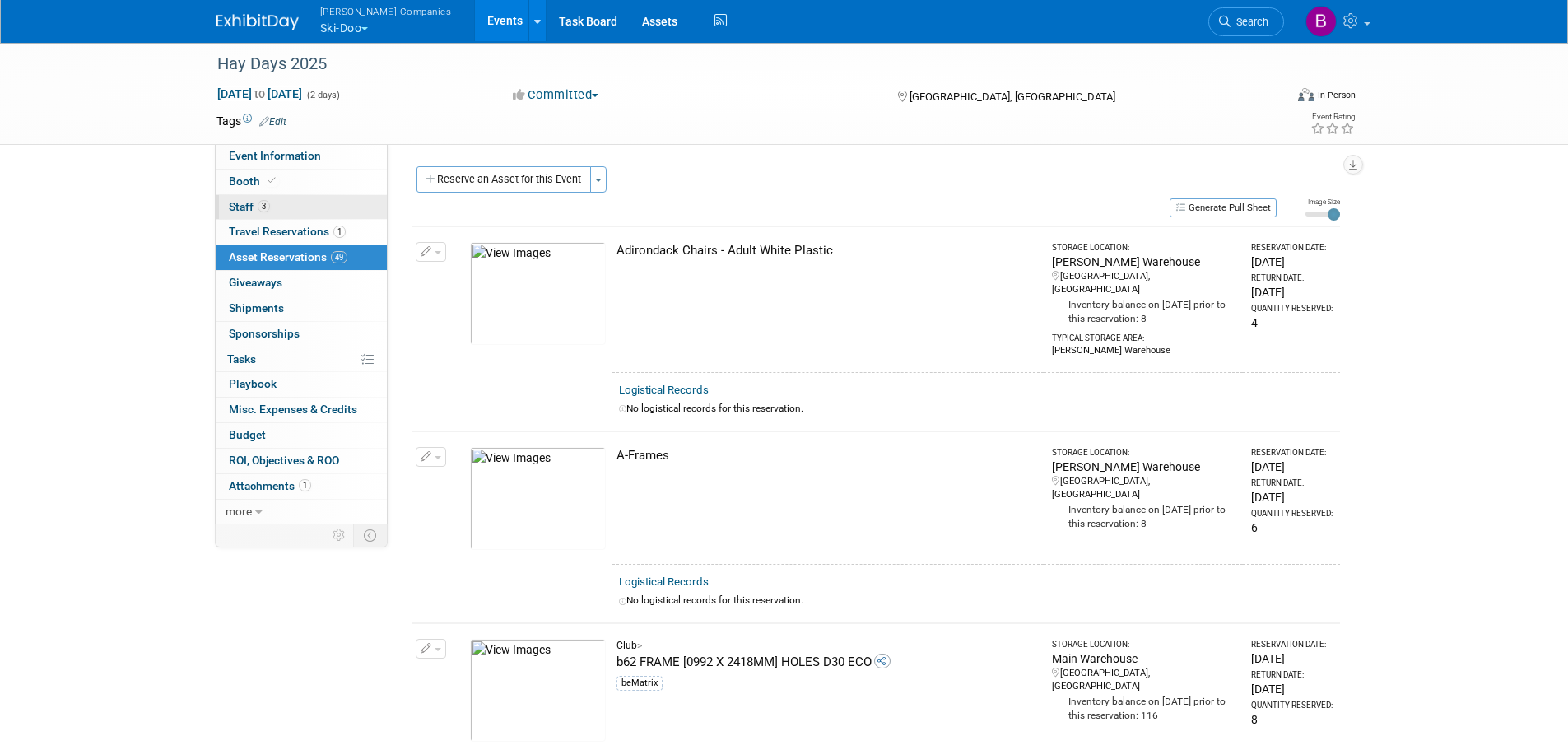
click at [240, 207] on span "Staff 3" at bounding box center [249, 207] width 41 height 13
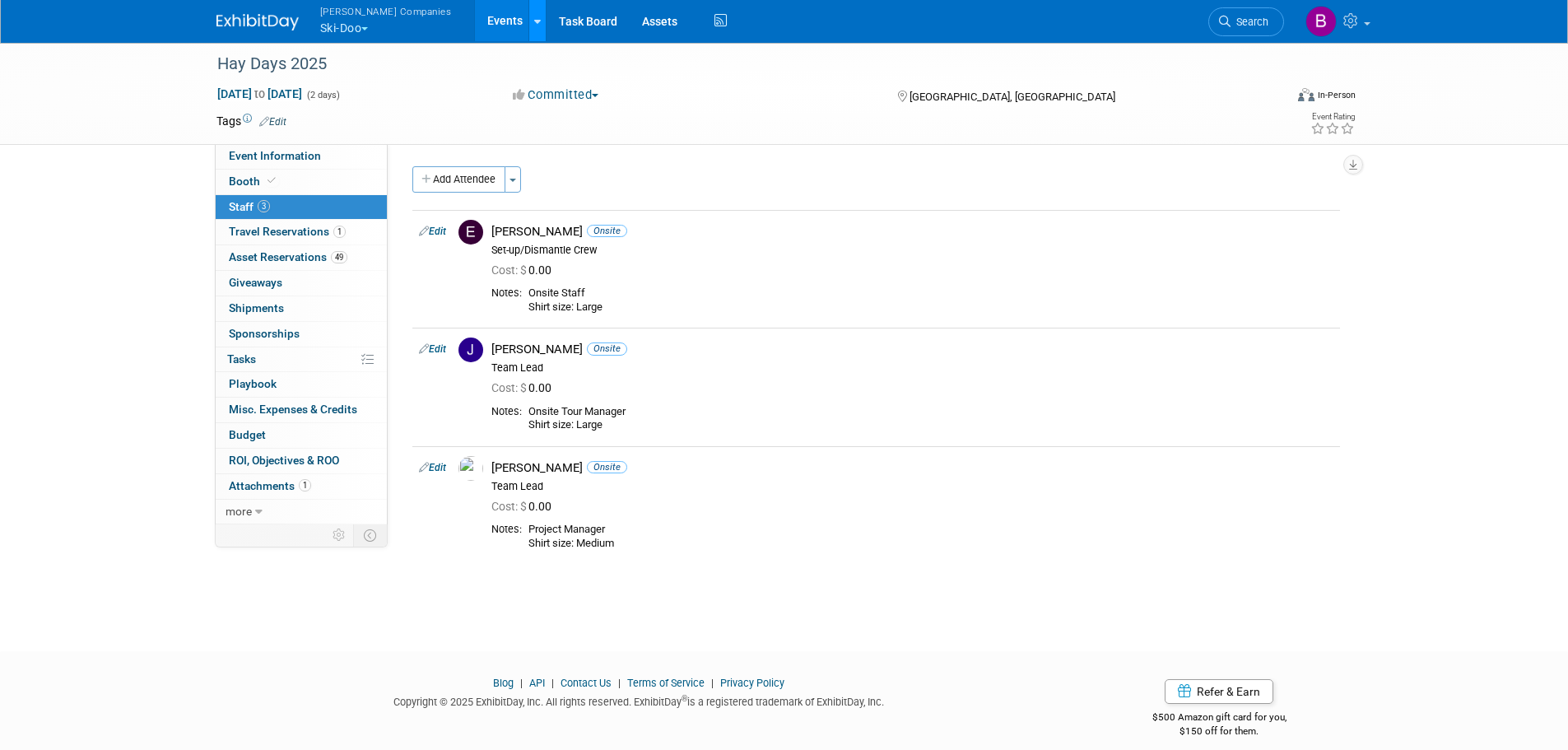
click at [528, 26] on link at bounding box center [537, 20] width 18 height 41
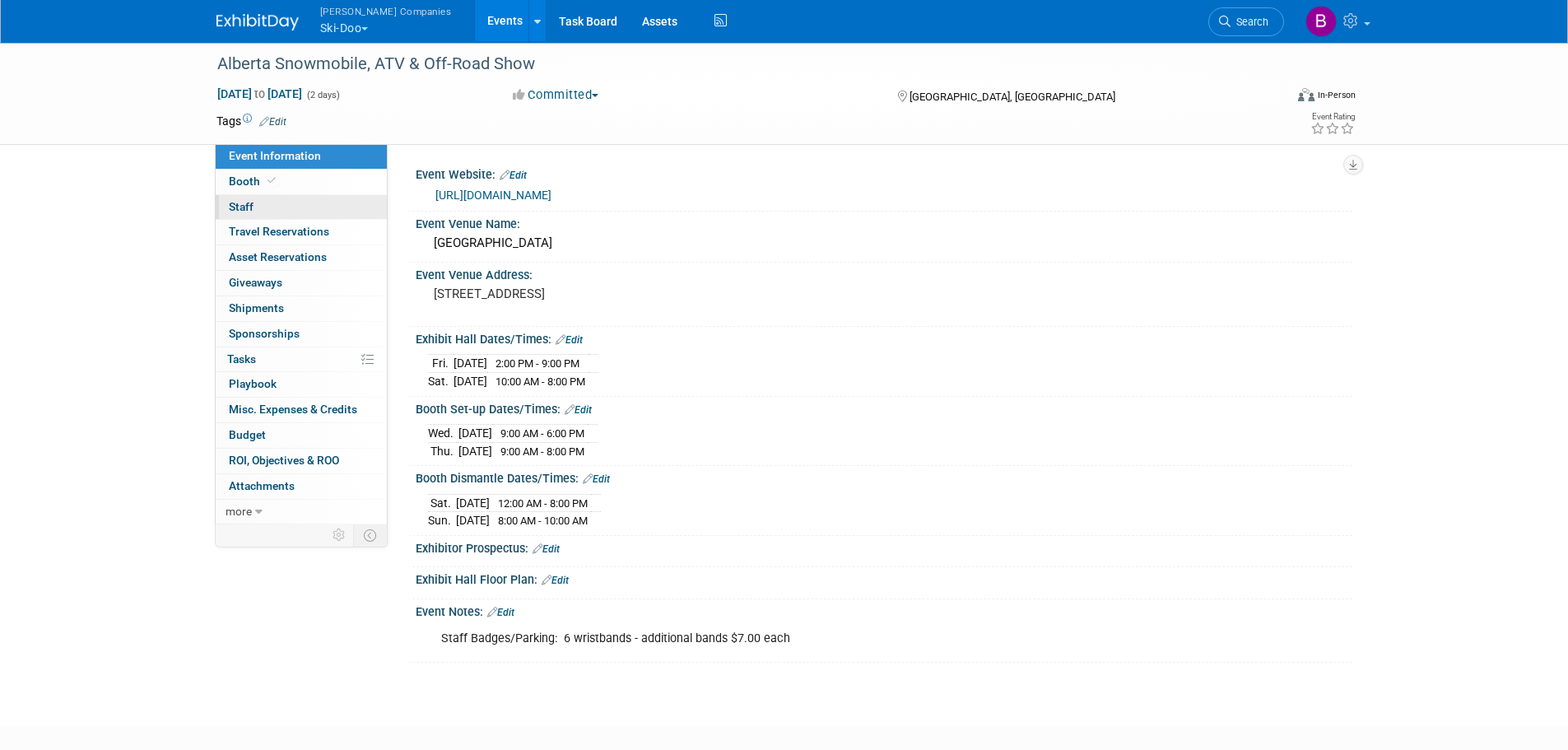
click at [260, 207] on link "0 Staff 0" at bounding box center [301, 208] width 171 height 25
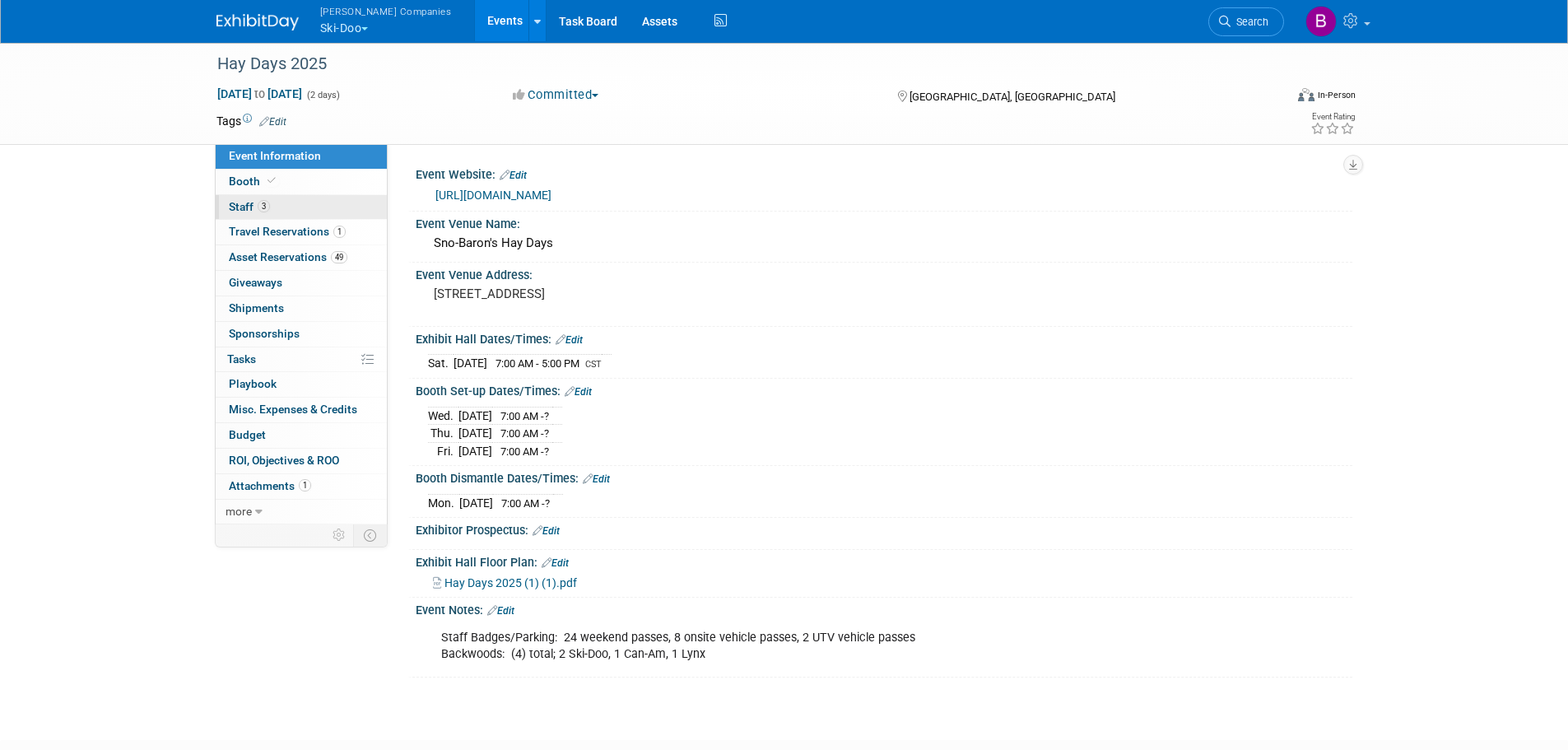
click at [246, 203] on span "Staff 3" at bounding box center [249, 207] width 41 height 13
